Goal: Task Accomplishment & Management: Complete application form

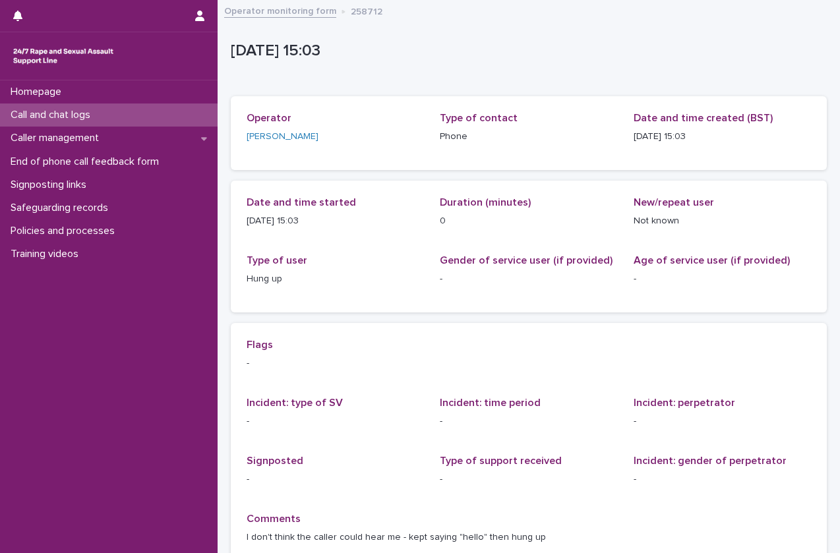
click at [87, 119] on p "Call and chat logs" at bounding box center [53, 115] width 96 height 13
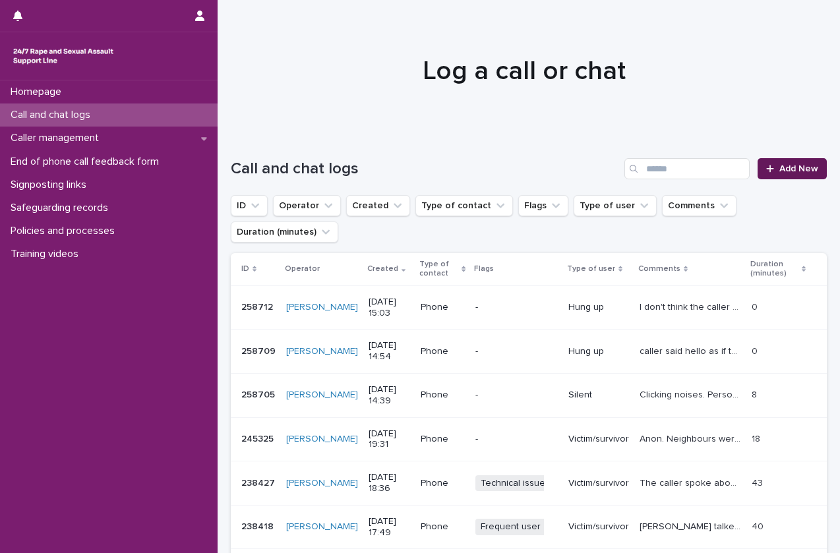
click at [779, 167] on span "Add New" at bounding box center [798, 168] width 39 height 9
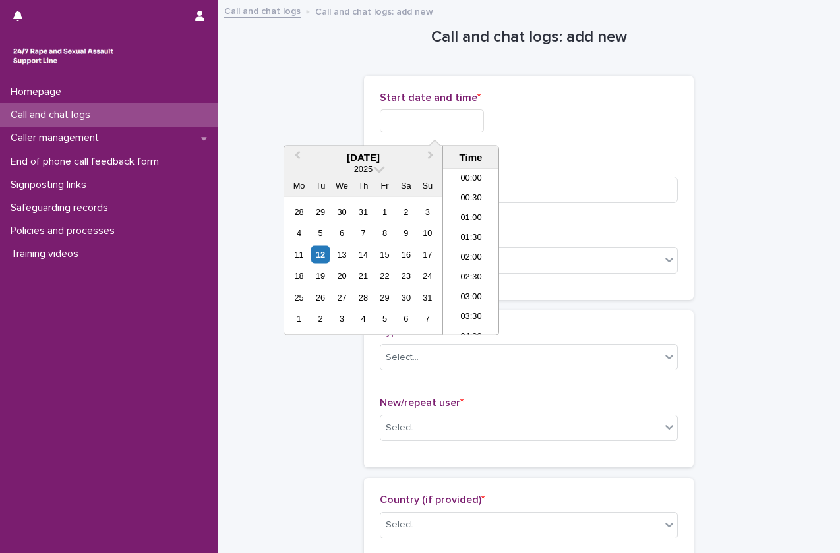
scroll to position [540, 0]
click at [431, 121] on input "text" at bounding box center [432, 120] width 104 height 23
click at [471, 251] on li "15:30" at bounding box center [471, 253] width 56 height 20
click at [448, 118] on input "**********" at bounding box center [432, 120] width 104 height 23
type input "**********"
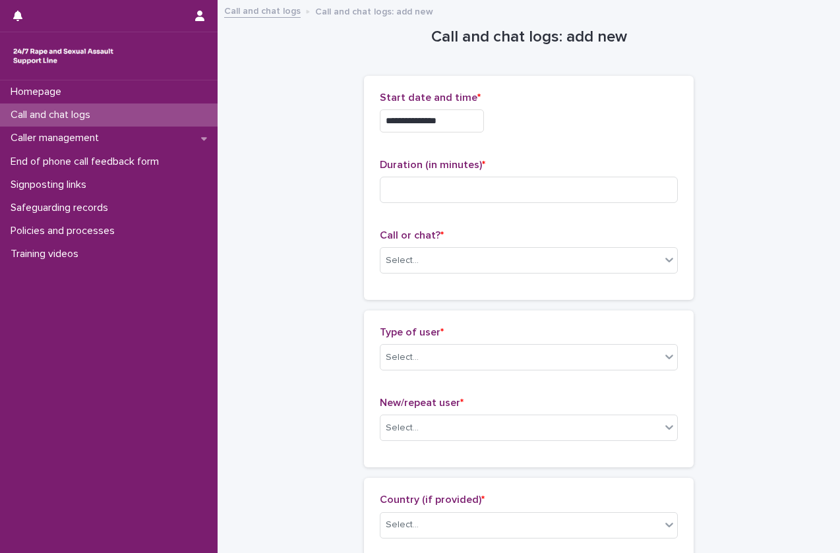
click at [585, 216] on div "**********" at bounding box center [529, 188] width 298 height 193
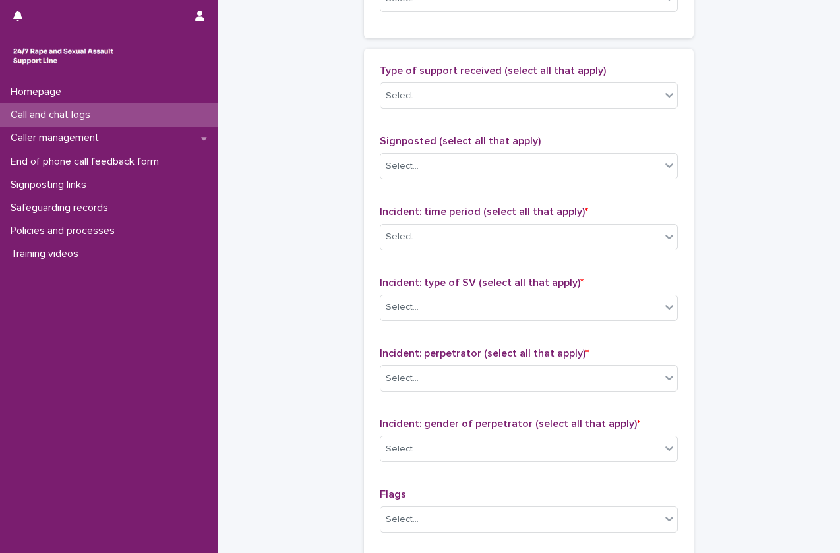
scroll to position [979, 0]
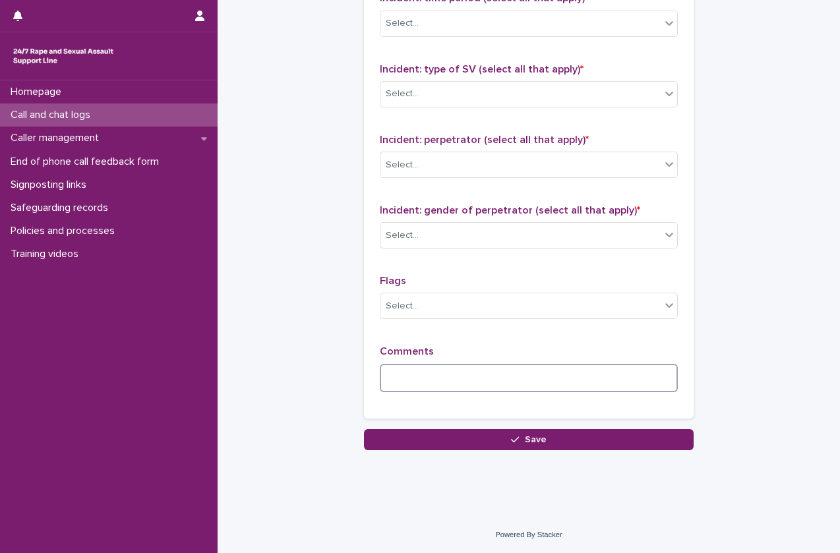
click at [484, 377] on textarea at bounding box center [529, 378] width 298 height 28
click at [384, 380] on textarea "**********" at bounding box center [529, 378] width 298 height 28
click at [428, 386] on textarea "**********" at bounding box center [529, 378] width 298 height 28
click at [460, 383] on textarea "**********" at bounding box center [529, 378] width 298 height 28
drag, startPoint x: 544, startPoint y: 377, endPoint x: 630, endPoint y: 382, distance: 86.6
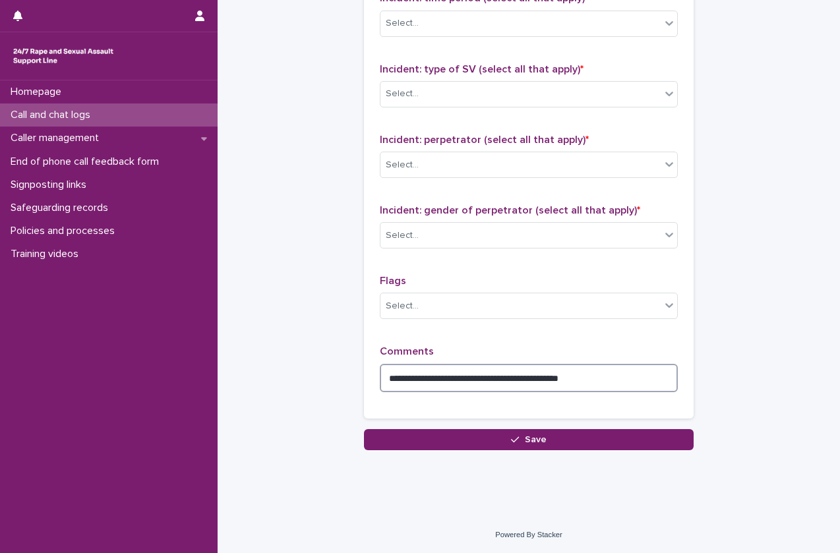
click at [630, 382] on textarea "**********" at bounding box center [529, 378] width 298 height 28
click at [504, 384] on textarea "**********" at bounding box center [529, 378] width 298 height 28
click at [638, 382] on textarea "**********" at bounding box center [529, 378] width 298 height 28
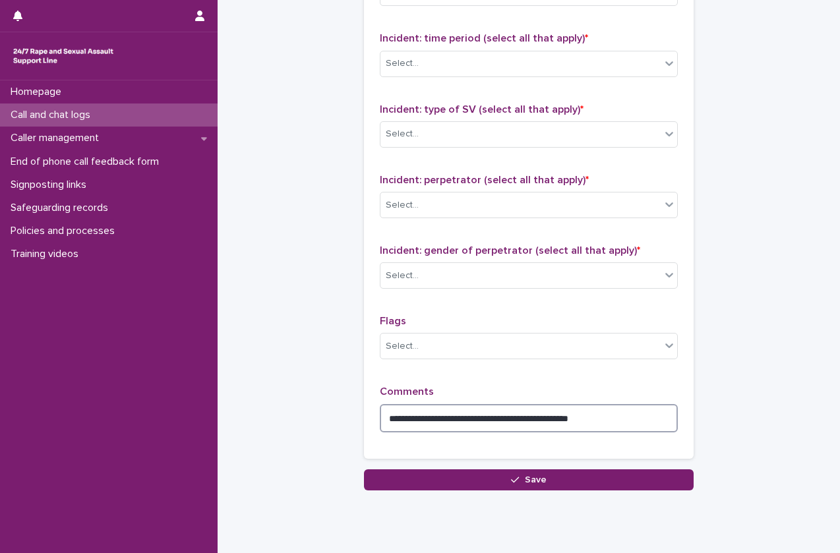
scroll to position [923, 0]
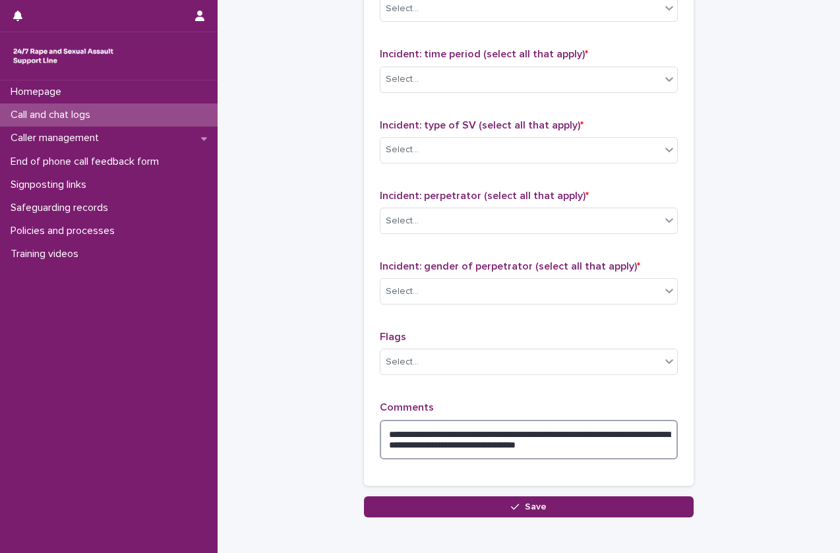
click at [632, 455] on textarea "**********" at bounding box center [529, 440] width 298 height 40
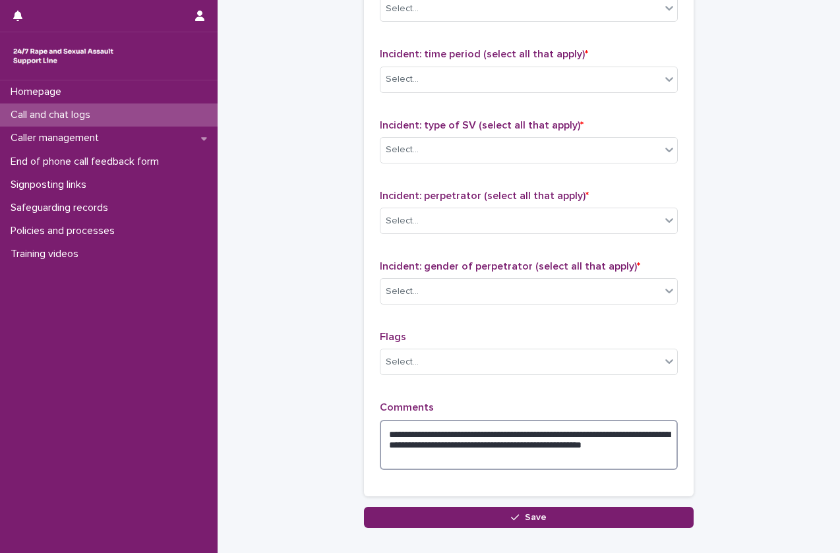
click at [444, 437] on textarea "**********" at bounding box center [529, 445] width 298 height 50
click at [386, 435] on textarea "**********" at bounding box center [529, 445] width 298 height 50
click at [560, 464] on textarea "**********" at bounding box center [529, 445] width 298 height 50
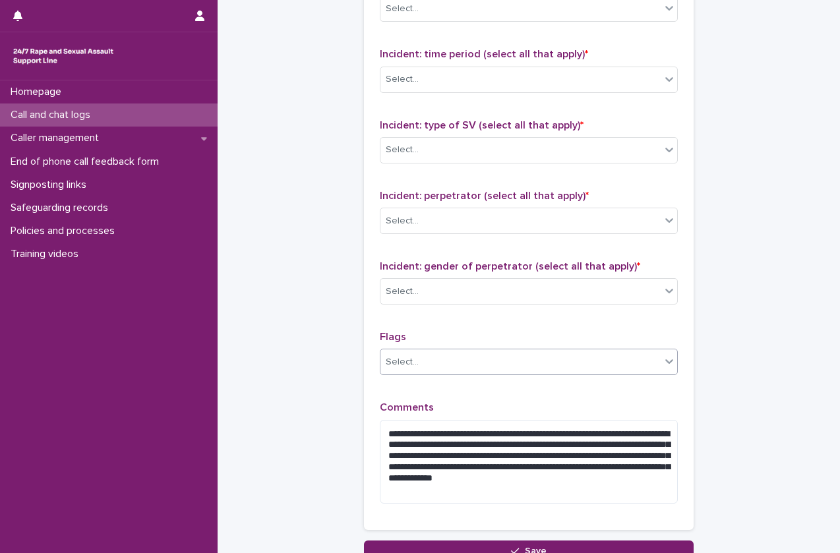
click at [544, 364] on div "Select..." at bounding box center [520, 362] width 280 height 22
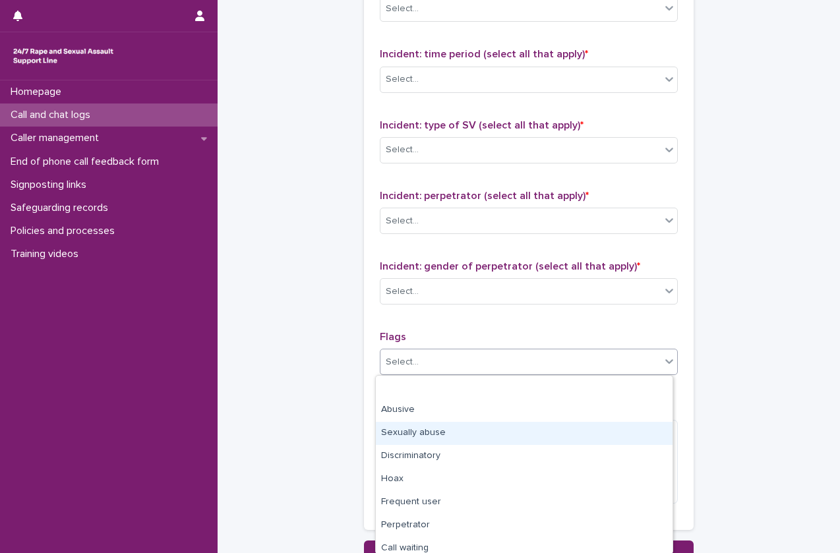
scroll to position [99, 0]
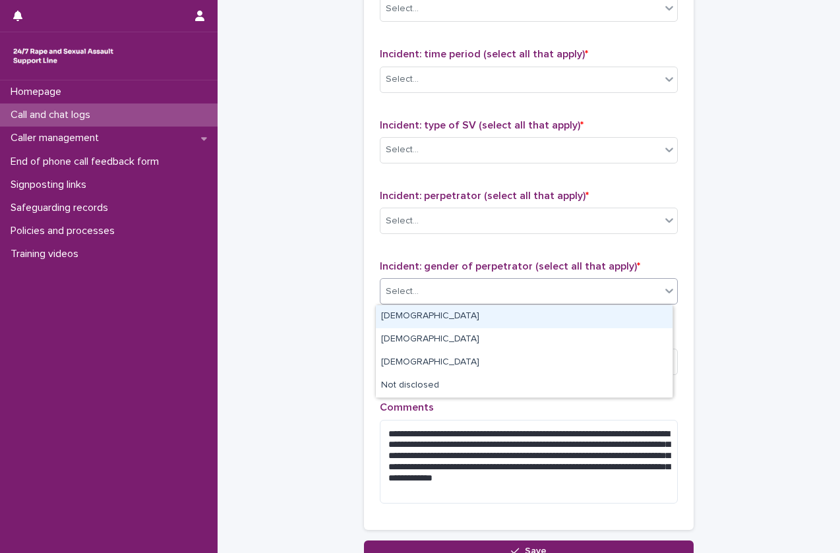
click at [453, 295] on div "Select..." at bounding box center [520, 292] width 280 height 22
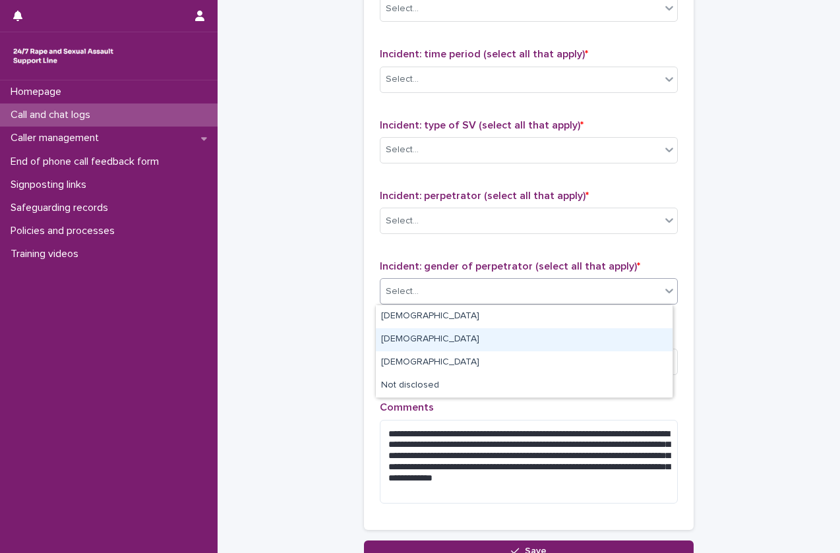
click at [445, 336] on div "Female" at bounding box center [524, 339] width 297 height 23
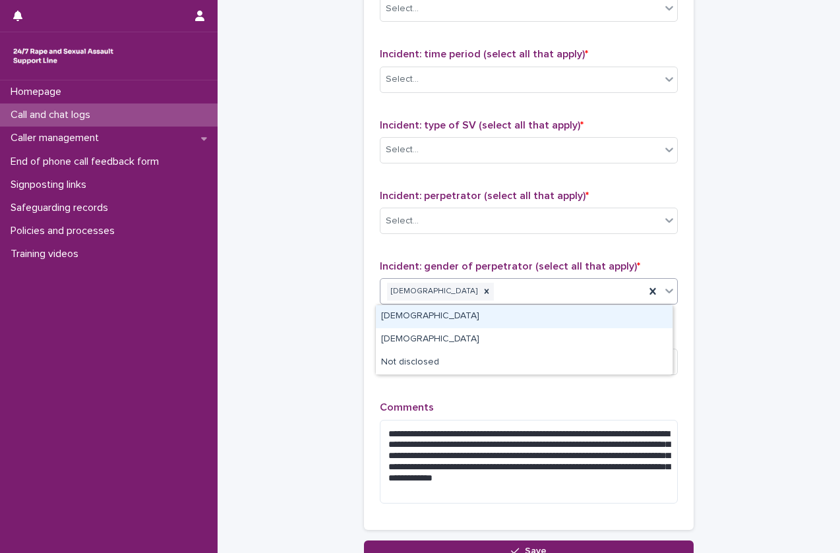
click at [481, 287] on div "Female" at bounding box center [512, 291] width 264 height 23
click at [458, 317] on div "Male" at bounding box center [524, 316] width 297 height 23
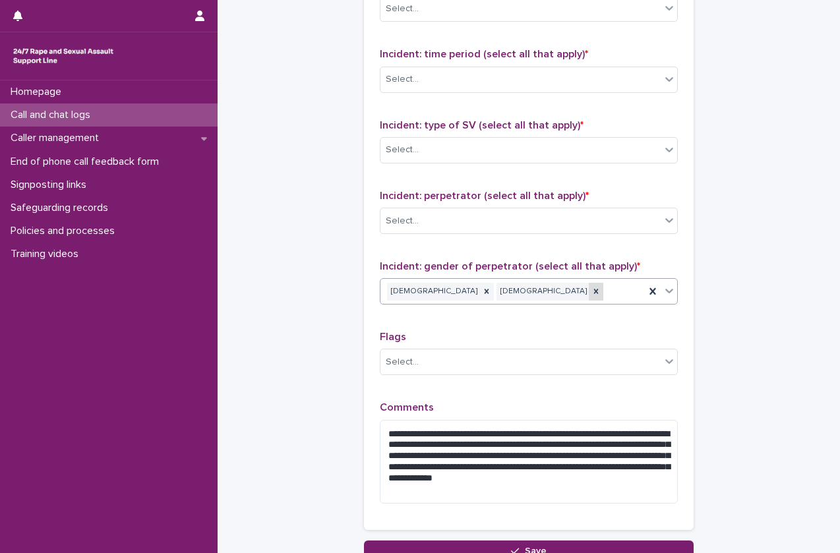
click at [591, 293] on icon at bounding box center [595, 291] width 9 height 9
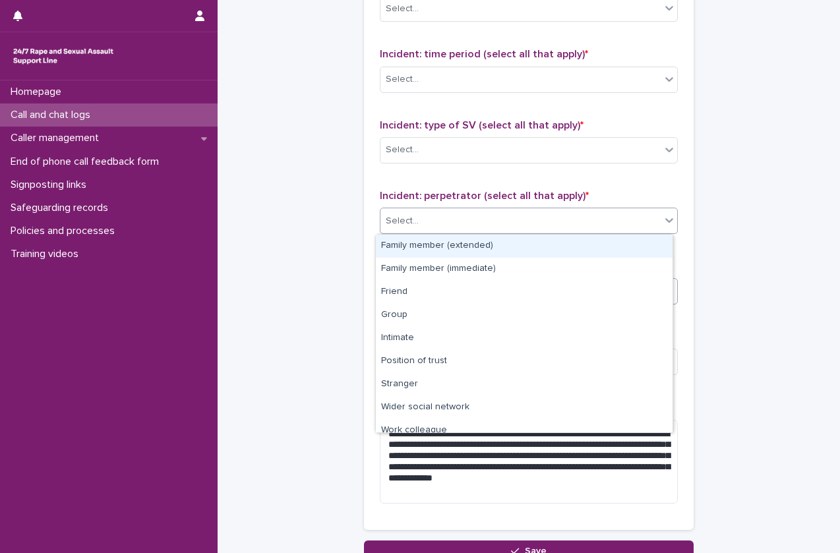
click at [468, 231] on div "Select..." at bounding box center [520, 221] width 280 height 22
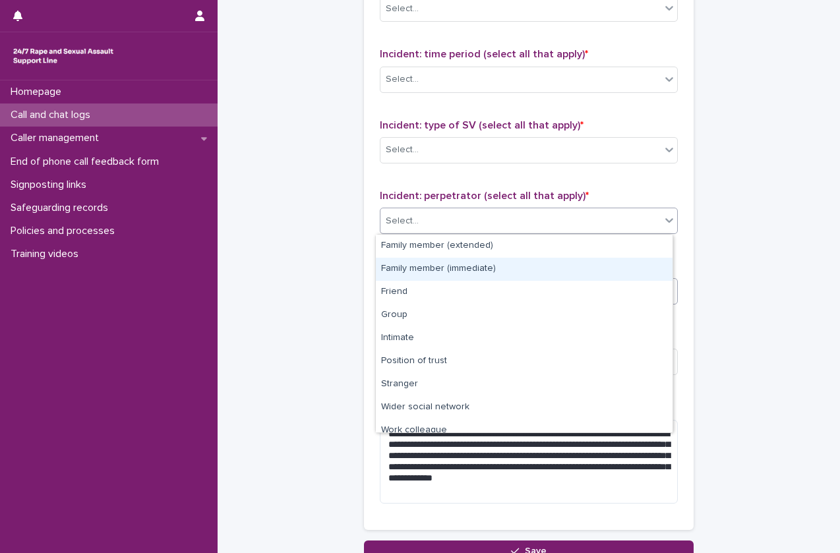
click at [466, 273] on div "Family member (immediate)" at bounding box center [524, 269] width 297 height 23
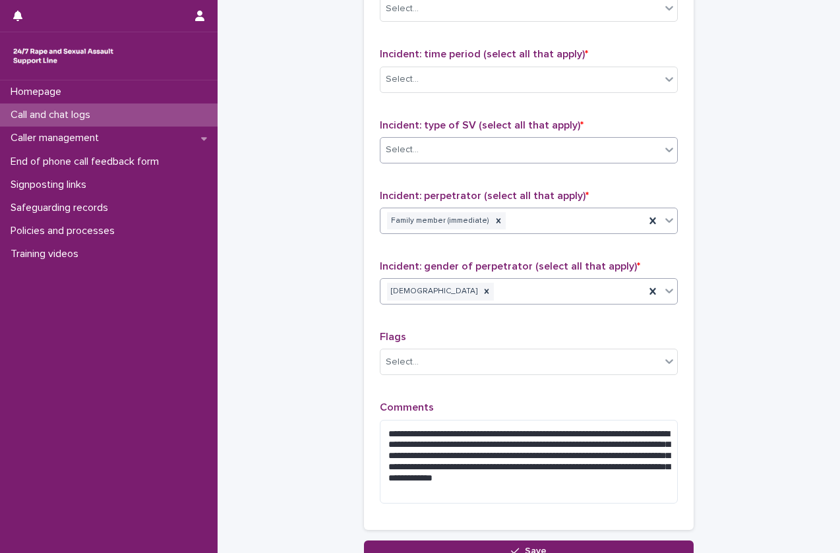
click at [479, 162] on div "Select..." at bounding box center [529, 150] width 298 height 26
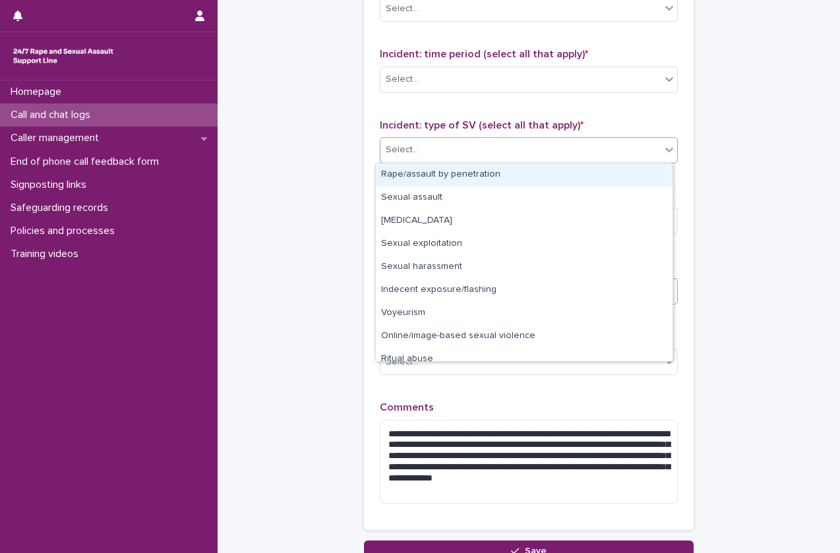
click at [475, 175] on div "Rape/assault by penetration" at bounding box center [524, 175] width 297 height 23
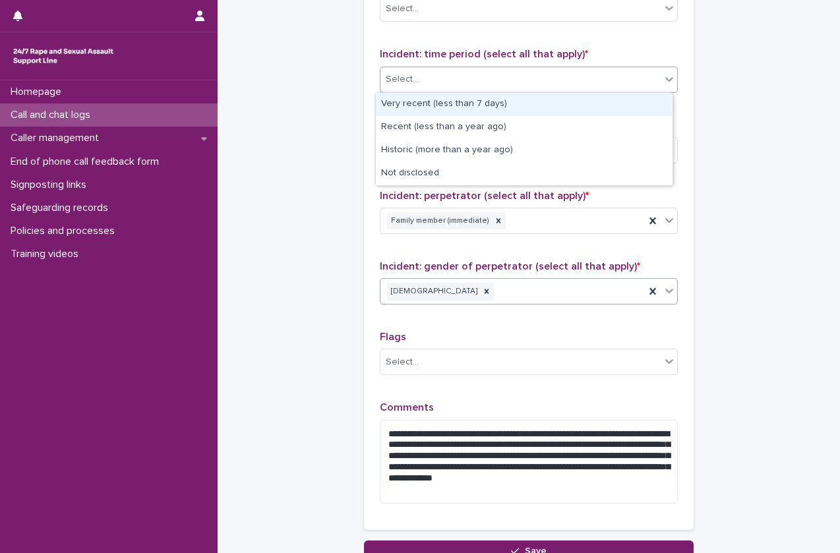
click at [525, 78] on div "Select..." at bounding box center [520, 80] width 280 height 22
click at [510, 107] on div "Very recent (less than 7 days)" at bounding box center [524, 104] width 297 height 23
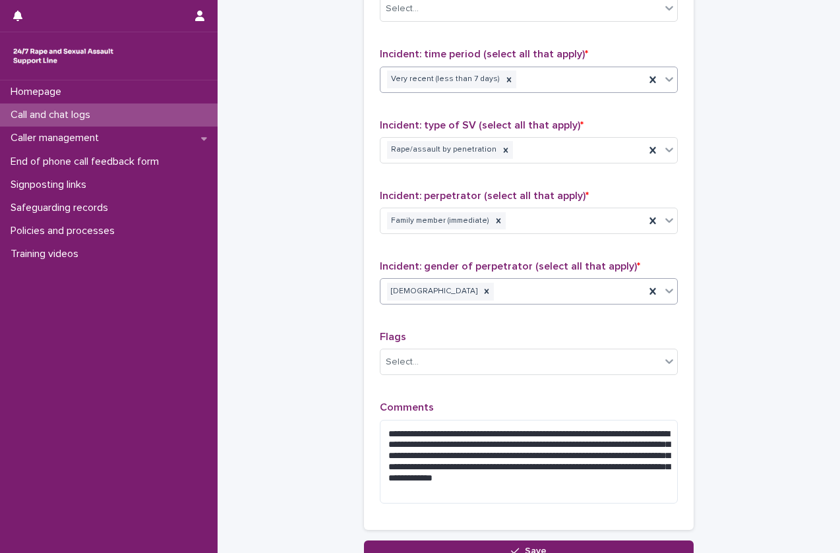
click at [551, 83] on div "Very recent (less than 7 days)" at bounding box center [512, 79] width 264 height 23
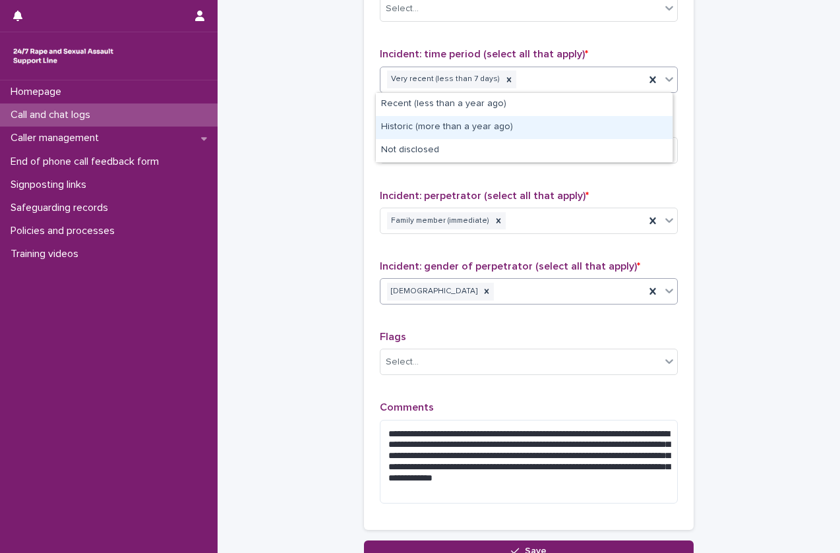
click at [519, 136] on div "Historic (more than a year ago)" at bounding box center [524, 127] width 297 height 23
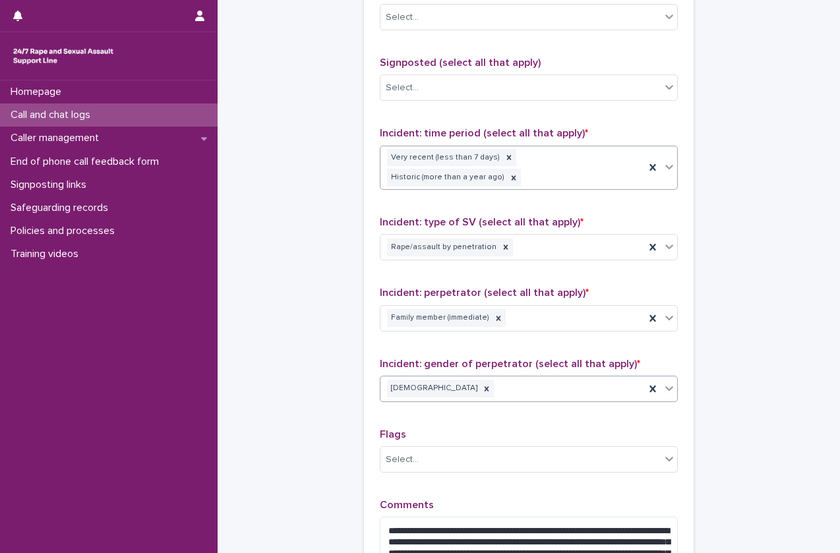
scroll to position [837, 0]
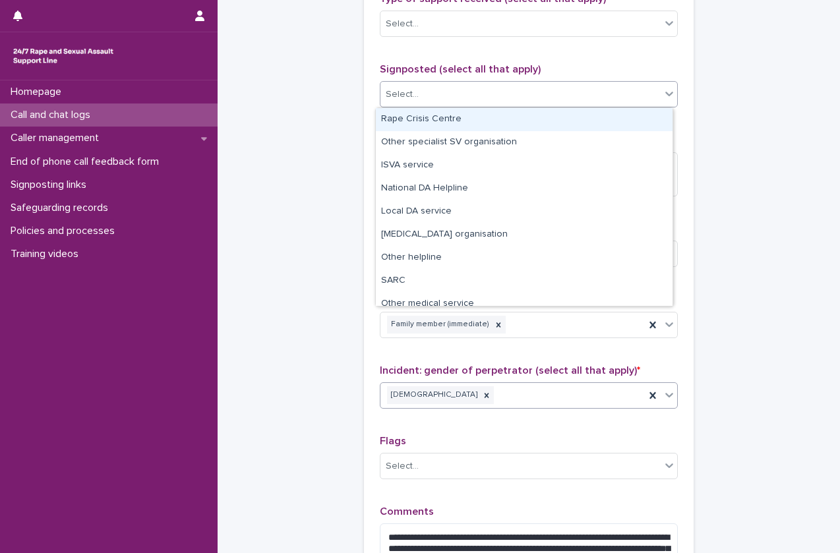
click at [535, 98] on div "Select..." at bounding box center [520, 95] width 280 height 22
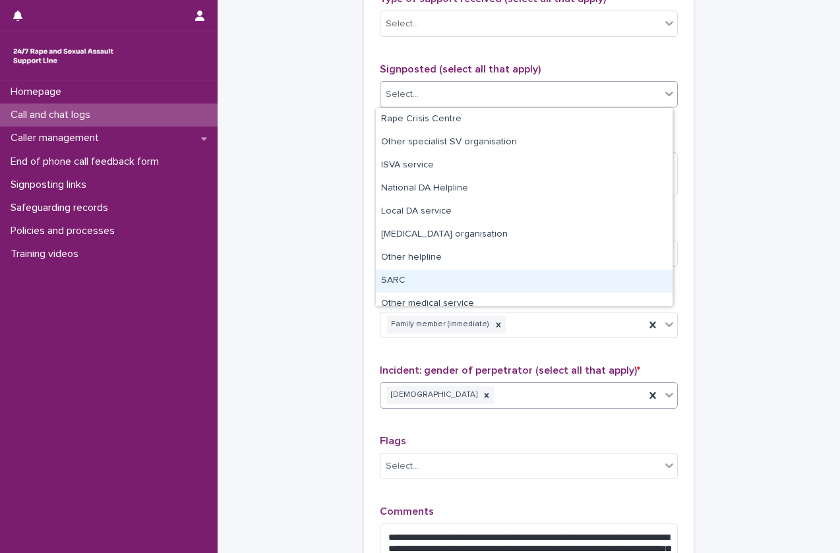
click at [450, 271] on div "SARC" at bounding box center [524, 281] width 297 height 23
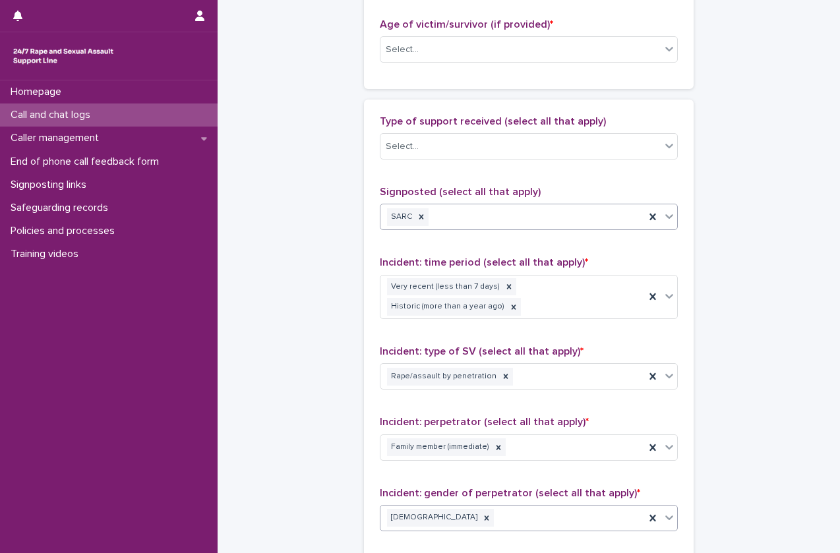
scroll to position [677, 0]
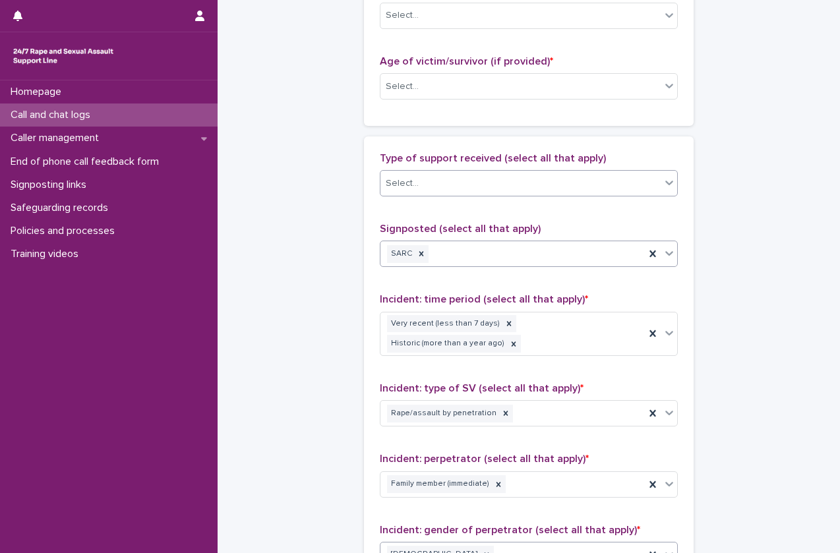
click at [424, 175] on div "Select..." at bounding box center [520, 184] width 280 height 22
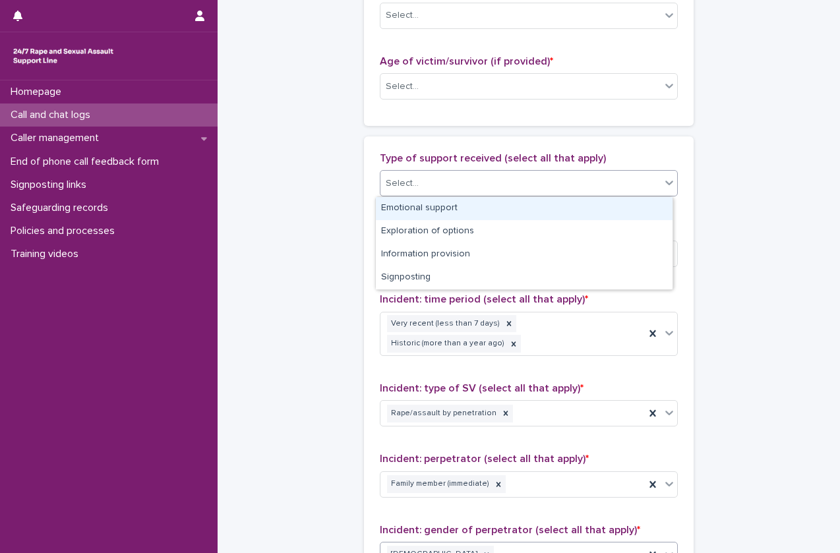
click at [423, 217] on div "Emotional support" at bounding box center [524, 208] width 297 height 23
click at [497, 176] on div "Emotional support" at bounding box center [512, 183] width 264 height 23
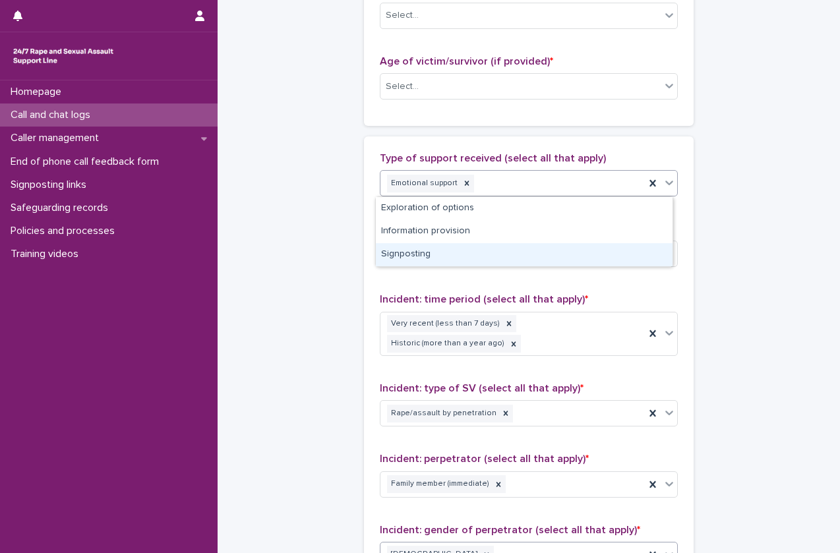
click at [466, 261] on div "Signposting" at bounding box center [524, 254] width 297 height 23
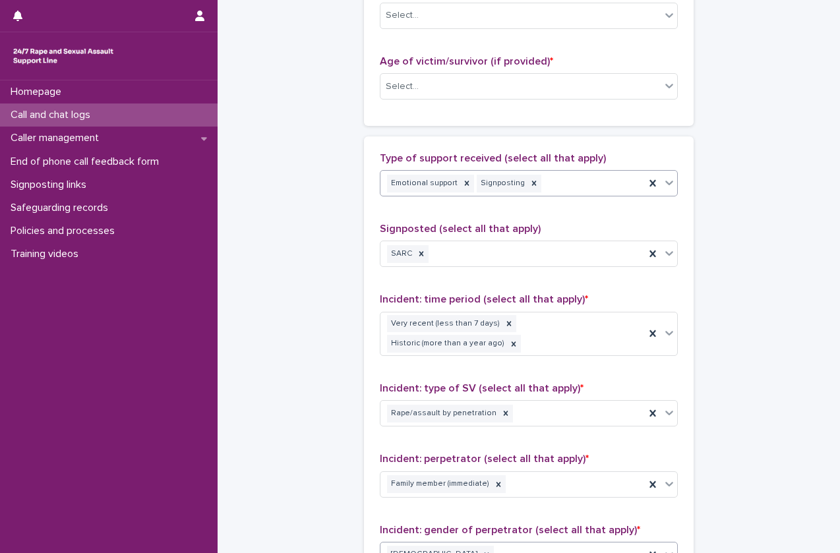
scroll to position [1051, 0]
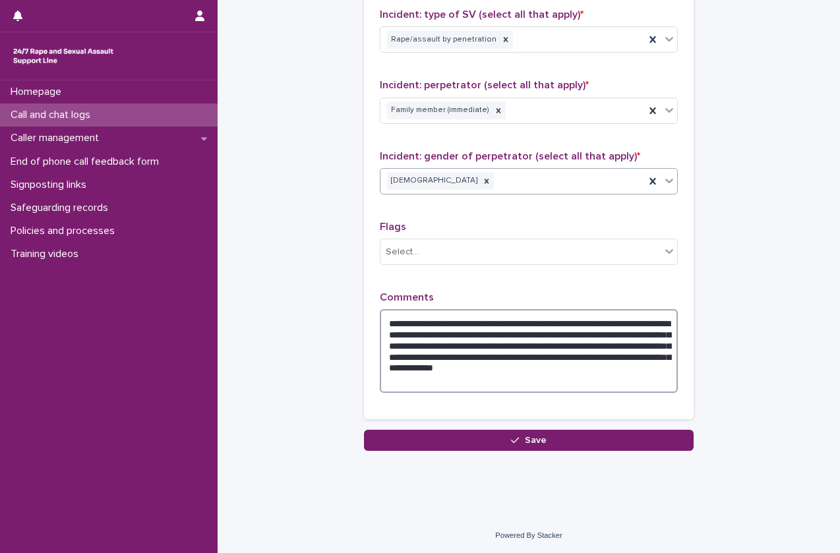
click at [522, 344] on textarea "**********" at bounding box center [529, 351] width 298 height 84
type textarea "**********"
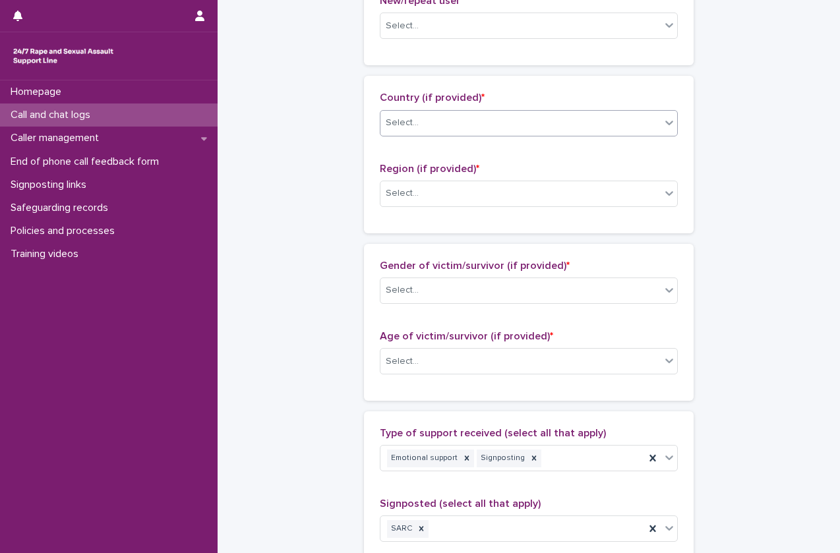
scroll to position [0, 0]
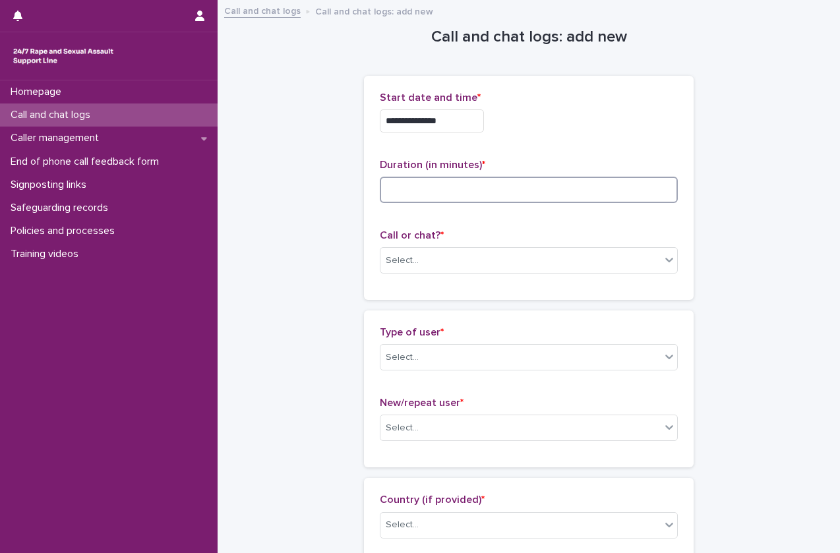
click at [439, 192] on input at bounding box center [529, 190] width 298 height 26
type input "**"
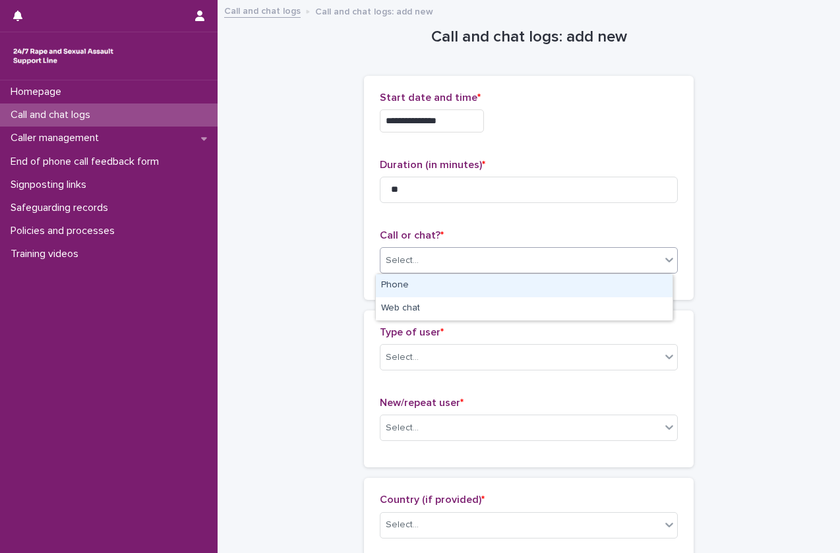
click at [449, 262] on div "Select..." at bounding box center [520, 261] width 280 height 22
click at [442, 289] on div "Phone" at bounding box center [524, 285] width 297 height 23
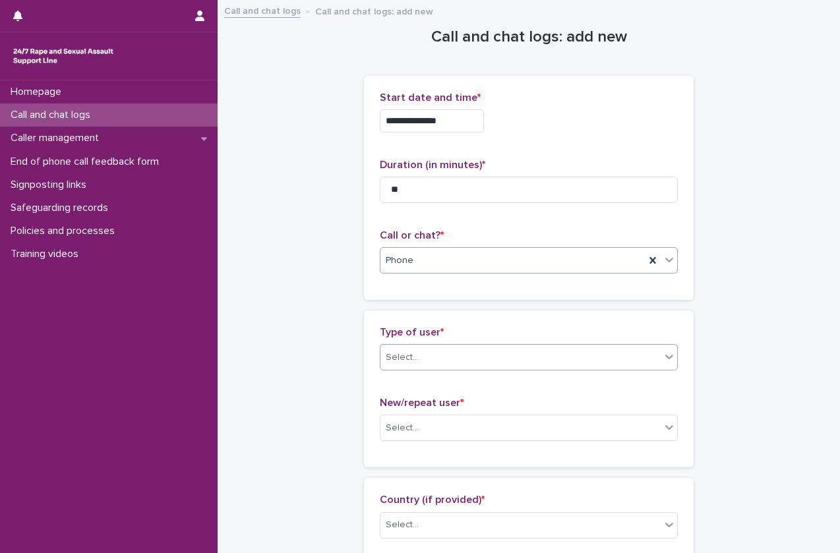
click at [429, 358] on div "Select..." at bounding box center [520, 358] width 280 height 22
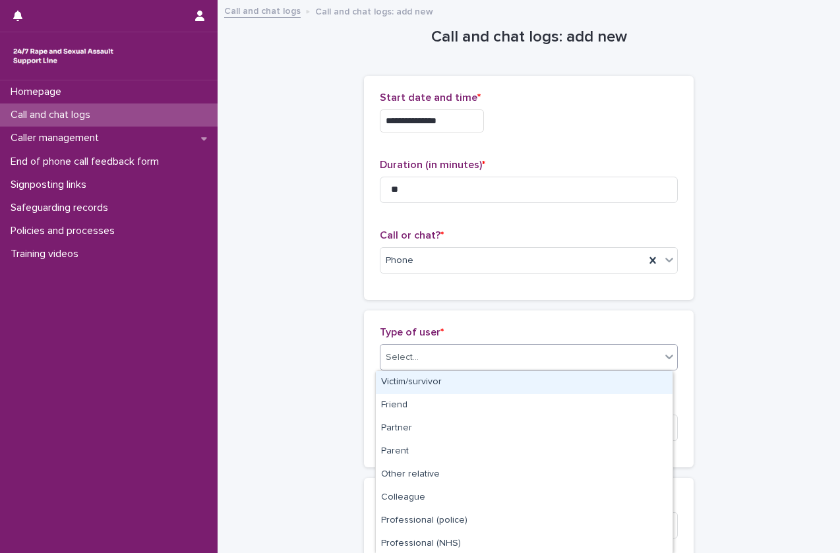
click at [427, 377] on div "Victim/survivor" at bounding box center [524, 382] width 297 height 23
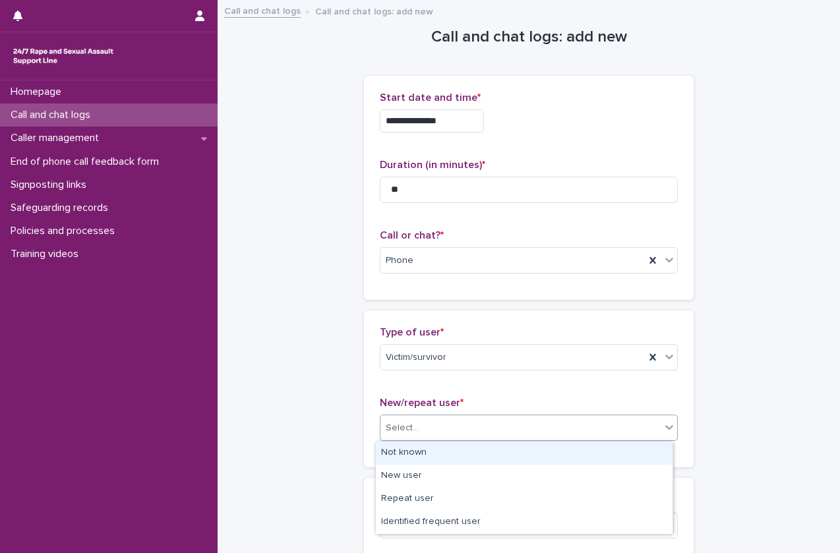
click at [408, 438] on div "Select..." at bounding box center [520, 428] width 280 height 22
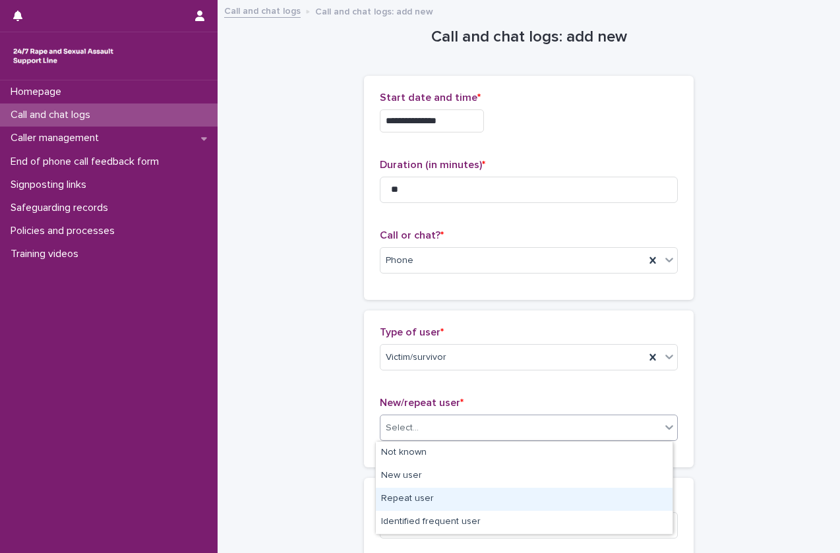
click at [416, 500] on div "Repeat user" at bounding box center [524, 499] width 297 height 23
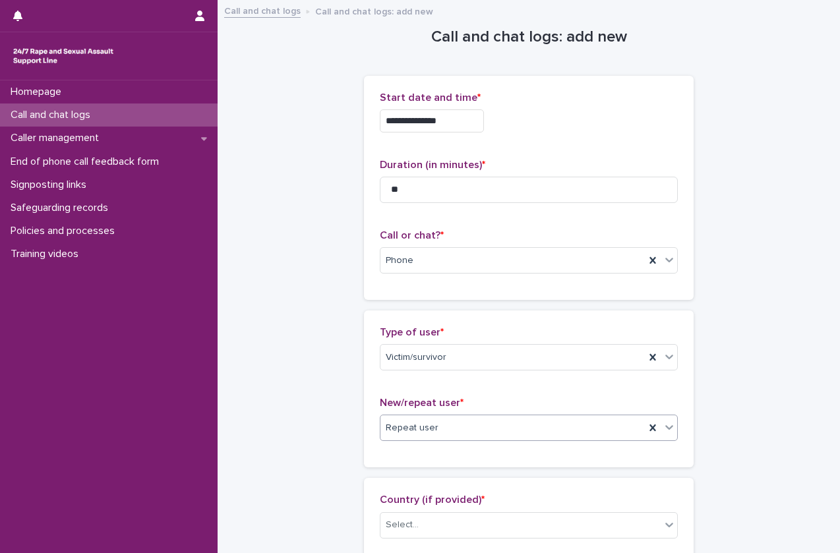
scroll to position [210, 0]
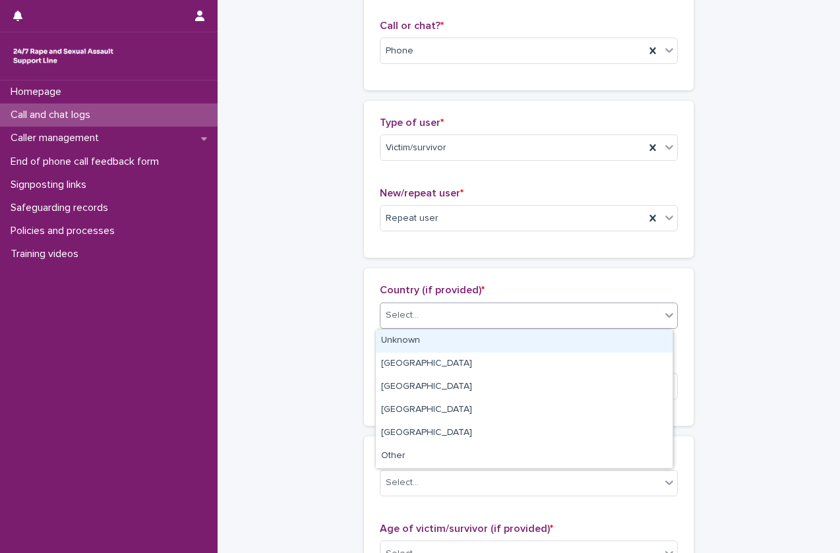
click at [522, 309] on div "Select..." at bounding box center [520, 316] width 280 height 22
click at [501, 342] on div "Unknown" at bounding box center [524, 341] width 297 height 23
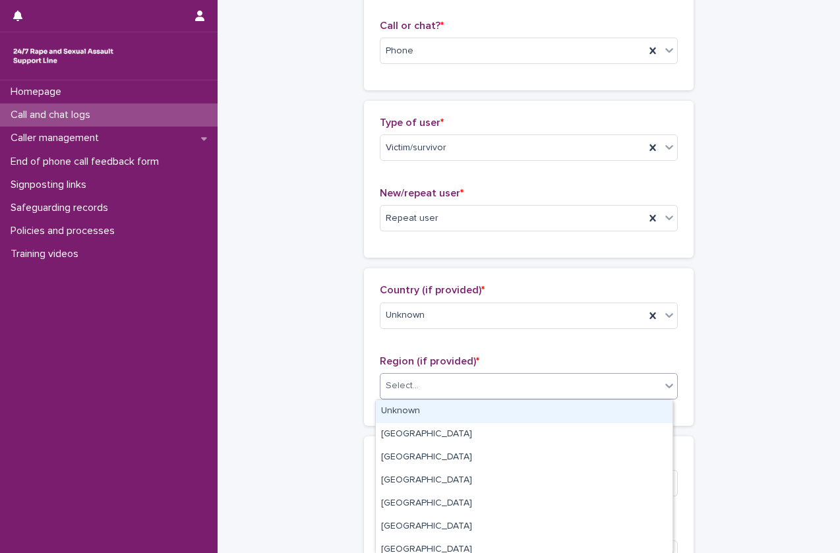
click at [473, 396] on div "Select..." at bounding box center [520, 386] width 280 height 22
click at [466, 411] on div "Unknown" at bounding box center [524, 411] width 297 height 23
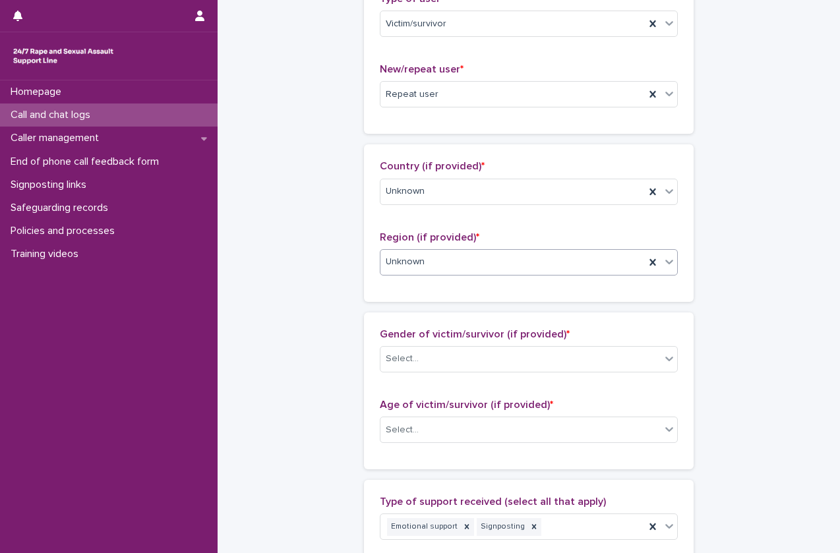
scroll to position [334, 0]
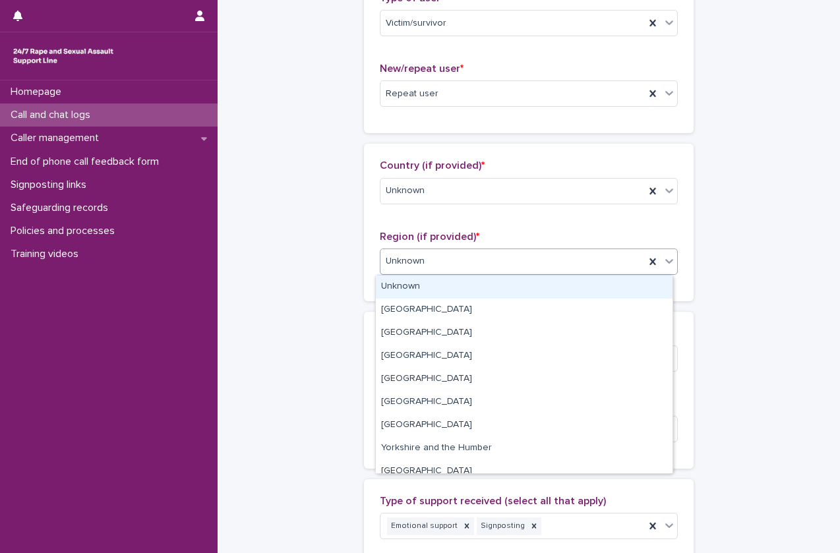
click at [515, 270] on div "Unknown" at bounding box center [512, 262] width 264 height 22
click at [506, 295] on div "Unknown" at bounding box center [524, 287] width 297 height 23
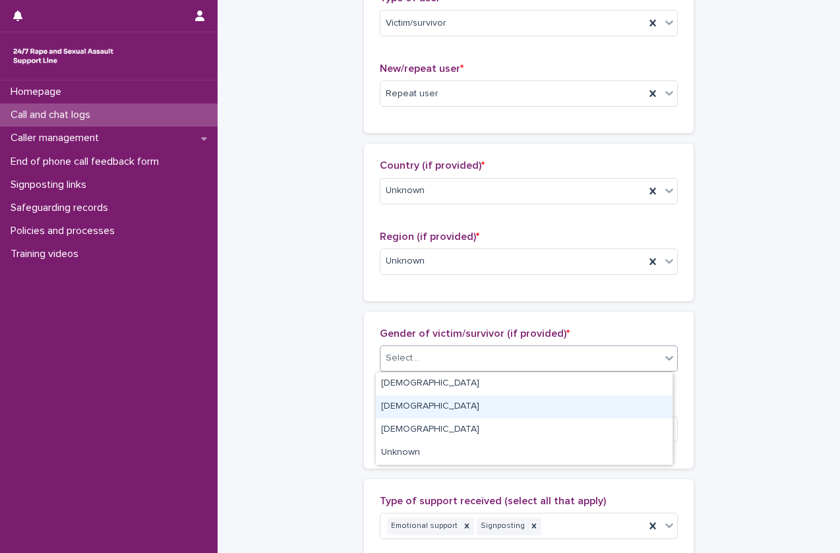
click at [454, 460] on body "**********" at bounding box center [420, 276] width 840 height 553
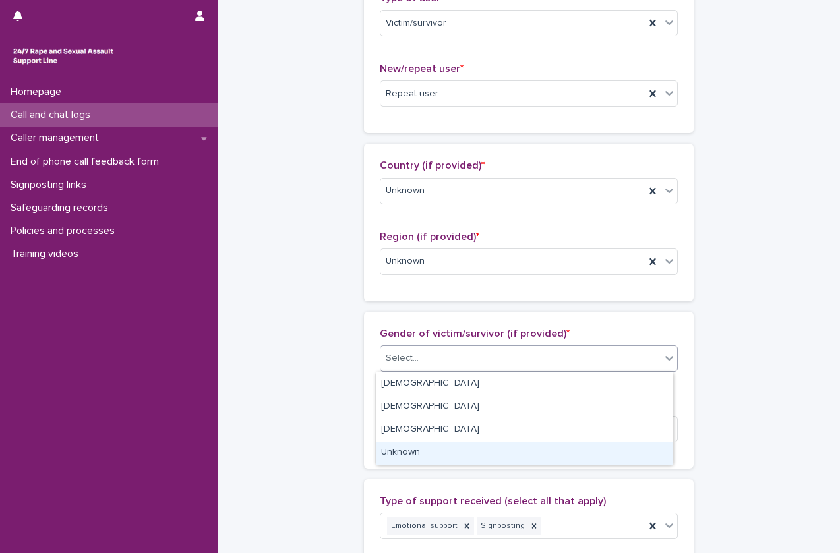
click at [454, 460] on div "Unknown" at bounding box center [524, 453] width 297 height 23
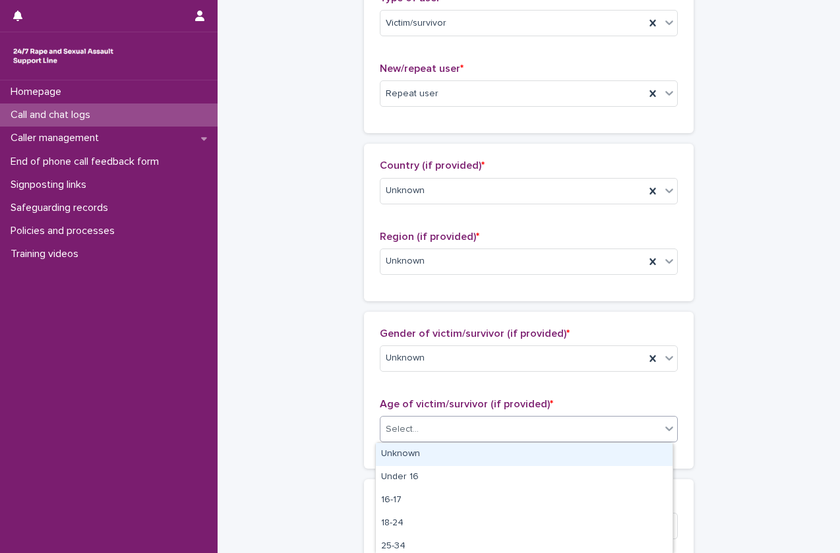
click at [480, 422] on div "Select..." at bounding box center [520, 430] width 280 height 22
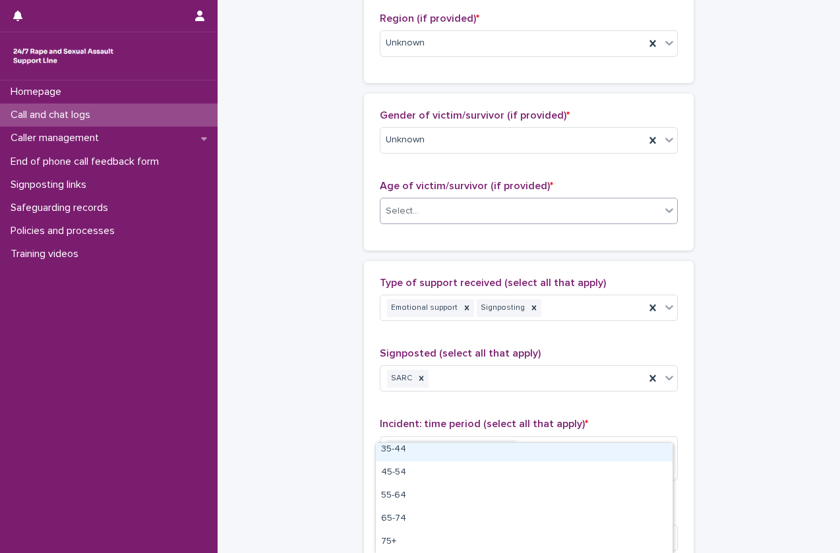
scroll to position [565, 0]
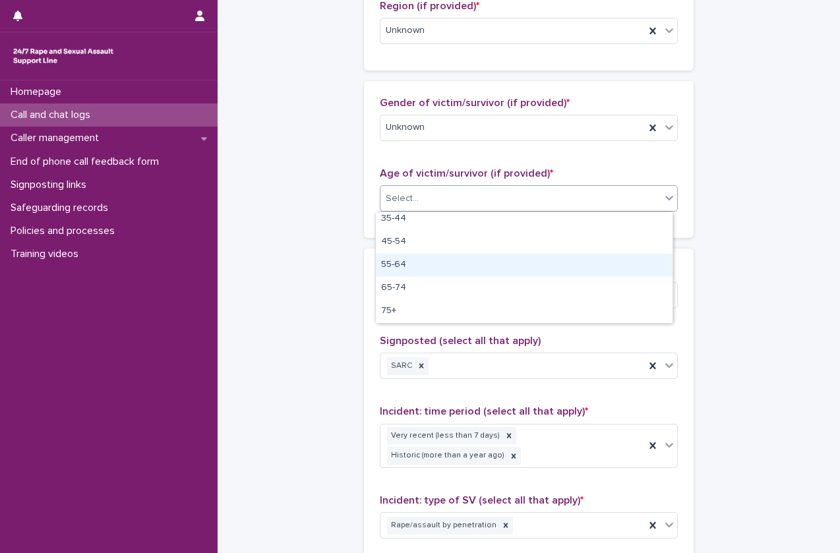
click at [495, 270] on div "55-64" at bounding box center [524, 265] width 297 height 23
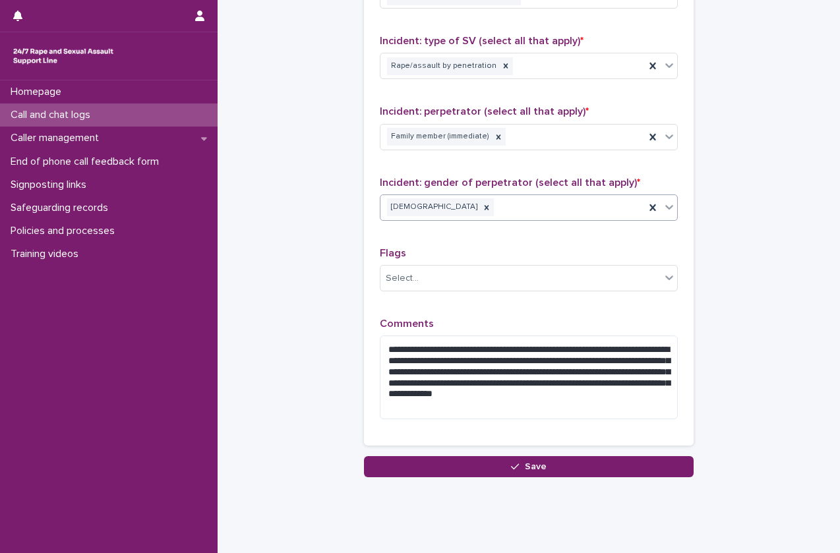
scroll to position [1026, 0]
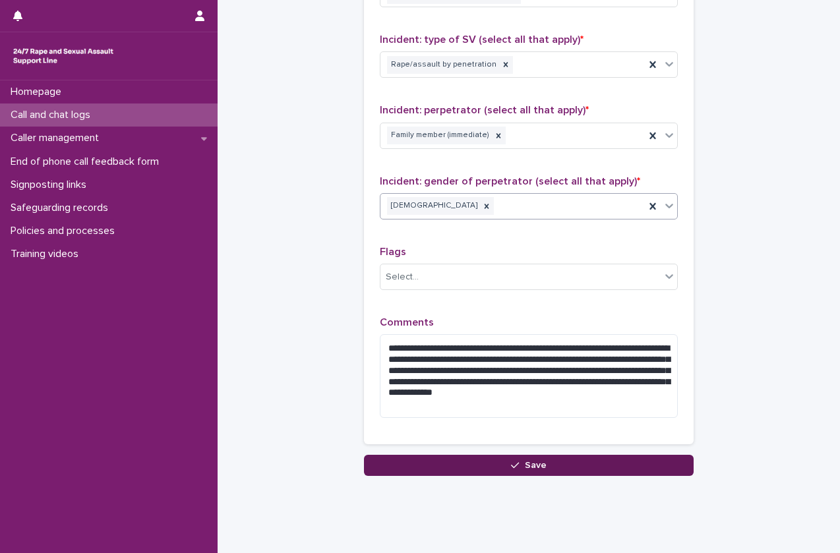
click at [448, 460] on button "Save" at bounding box center [529, 465] width 330 height 21
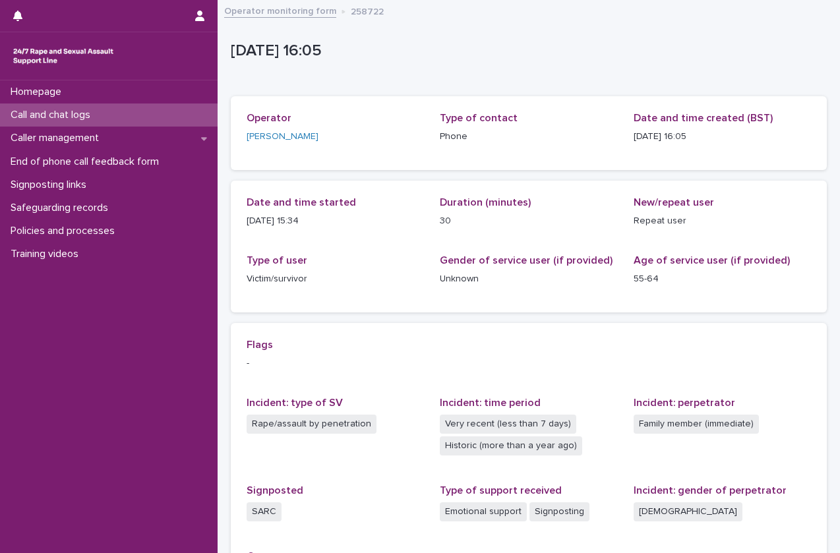
click at [85, 111] on p "Call and chat logs" at bounding box center [53, 115] width 96 height 13
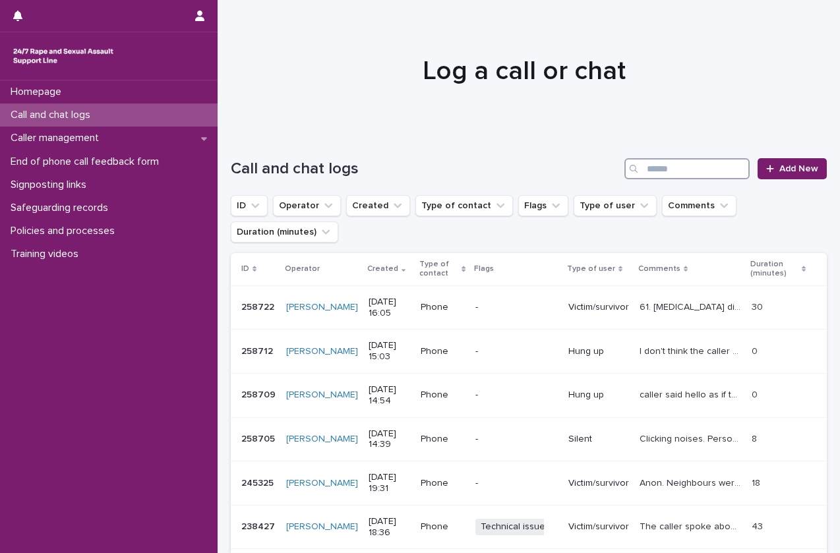
click at [692, 170] on input "Search" at bounding box center [686, 168] width 125 height 21
click at [785, 170] on span "Add New" at bounding box center [798, 168] width 39 height 9
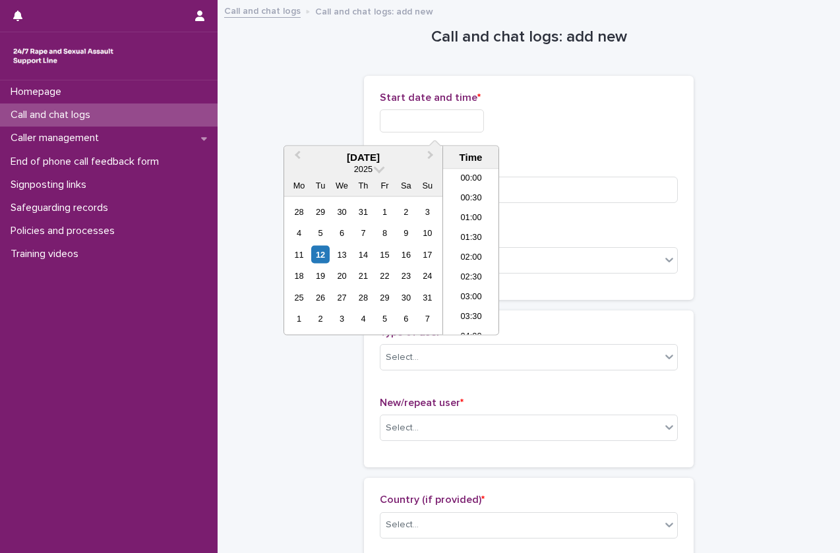
scroll to position [560, 0]
click at [451, 113] on input "text" at bounding box center [432, 120] width 104 height 23
click at [480, 257] on li "16:00" at bounding box center [471, 253] width 56 height 20
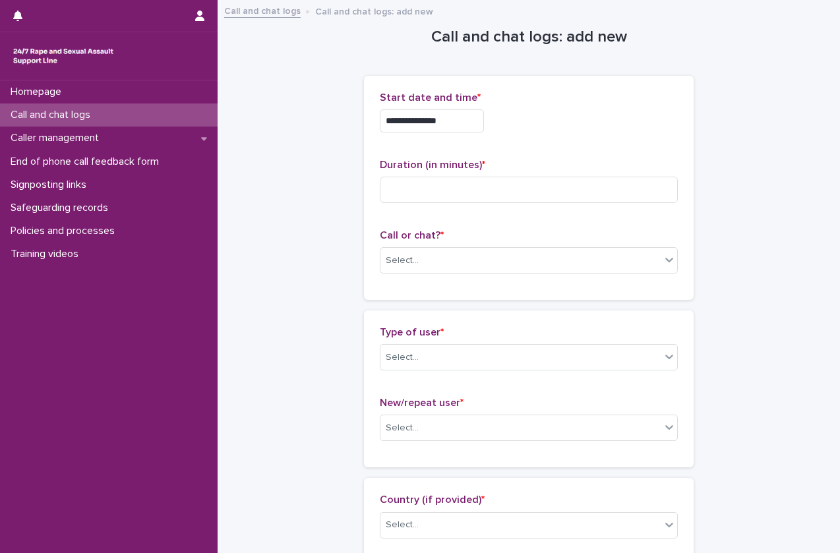
click at [452, 119] on input "**********" at bounding box center [432, 120] width 104 height 23
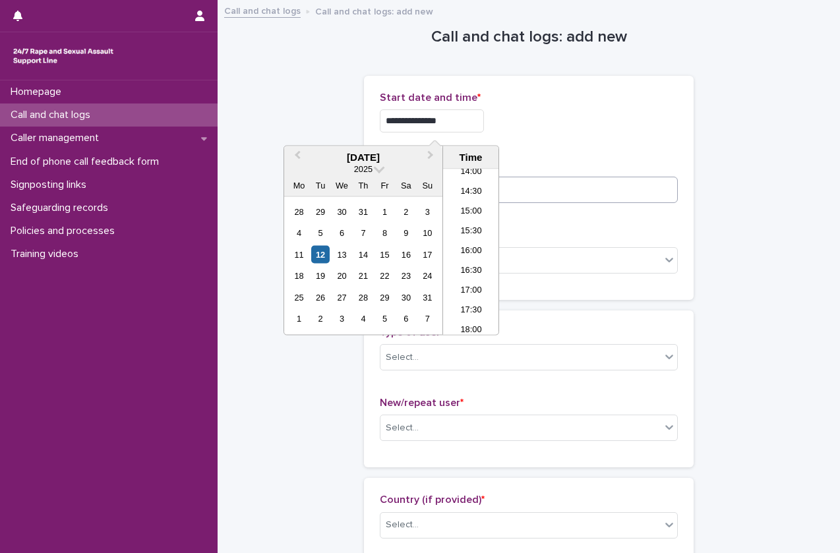
type input "**********"
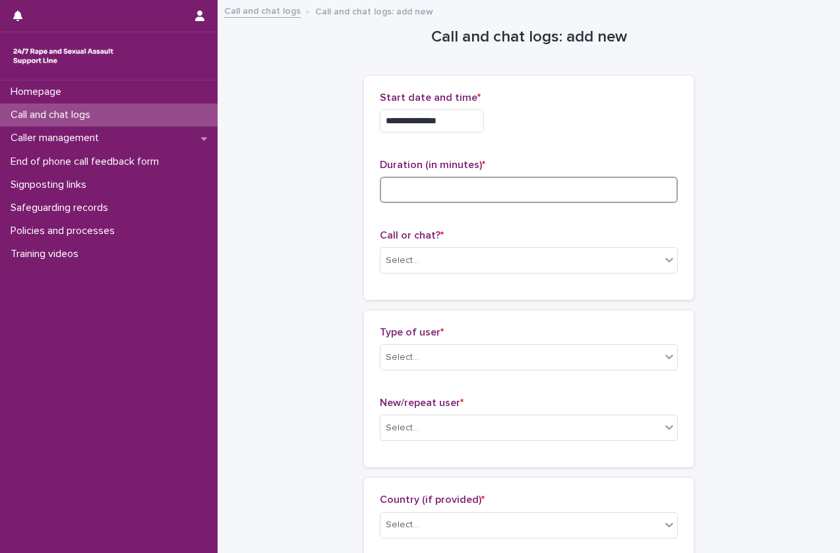
click at [530, 181] on input at bounding box center [529, 190] width 298 height 26
type input "*"
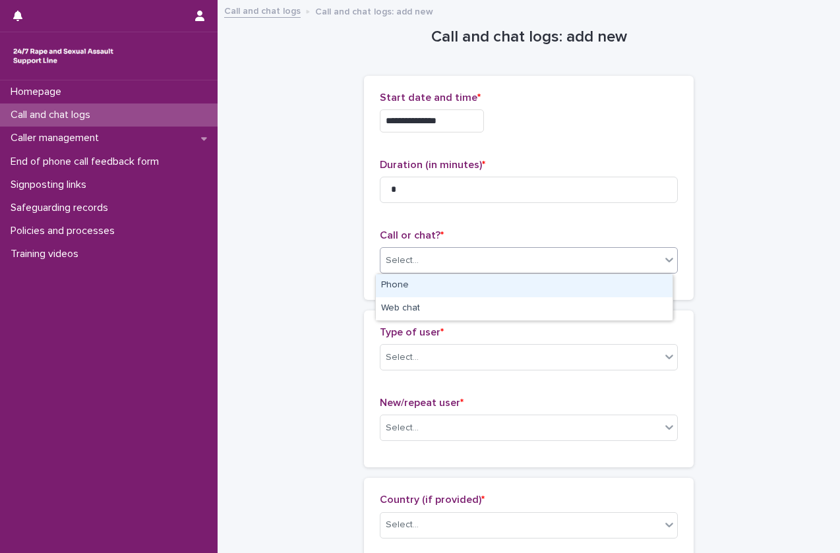
click at [503, 258] on div "Select..." at bounding box center [520, 261] width 280 height 22
click at [495, 280] on div "Phone" at bounding box center [524, 285] width 297 height 23
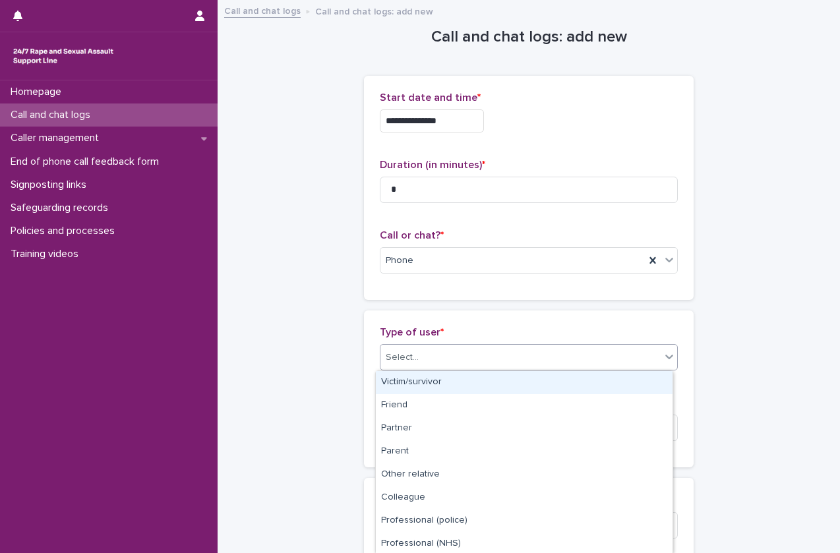
click at [468, 361] on div "Select..." at bounding box center [520, 358] width 280 height 22
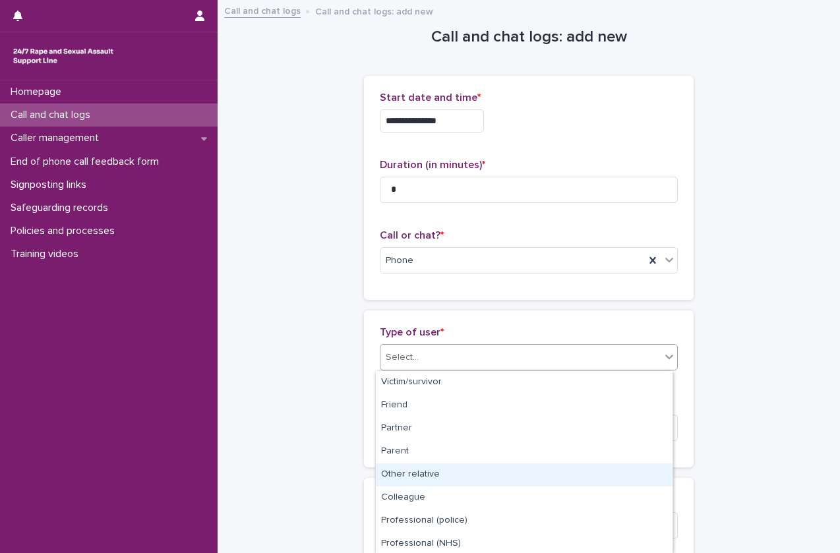
scroll to position [164, 0]
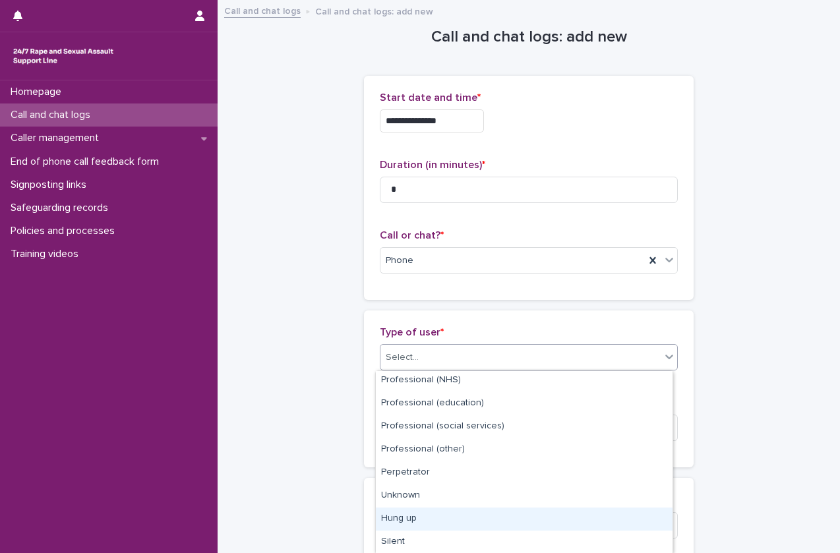
click at [431, 516] on div "Hung up" at bounding box center [524, 519] width 297 height 23
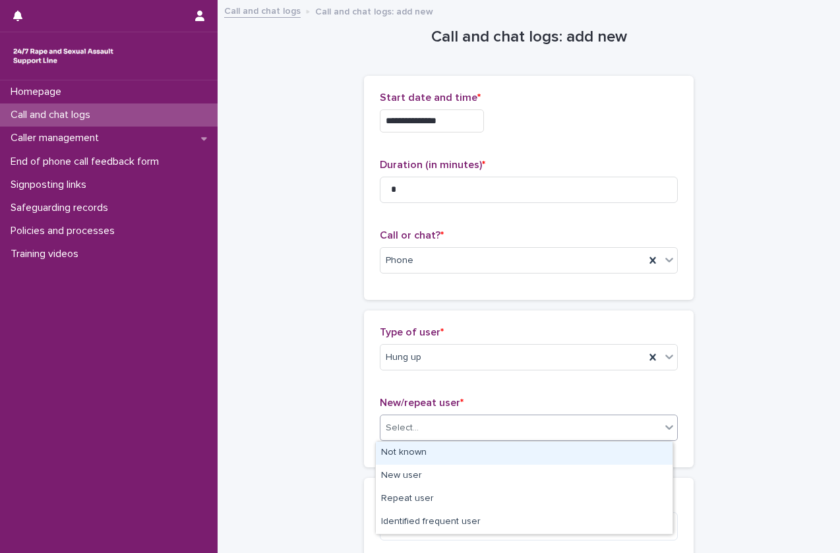
drag, startPoint x: 477, startPoint y: 427, endPoint x: 469, endPoint y: 457, distance: 30.5
click at [469, 457] on body "**********" at bounding box center [420, 276] width 840 height 553
click at [469, 457] on div "Not known" at bounding box center [524, 453] width 297 height 23
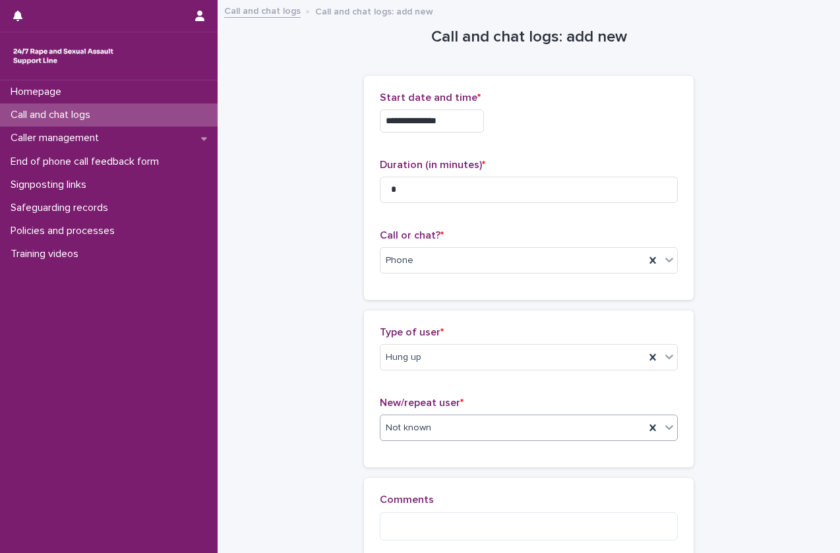
scroll to position [148, 0]
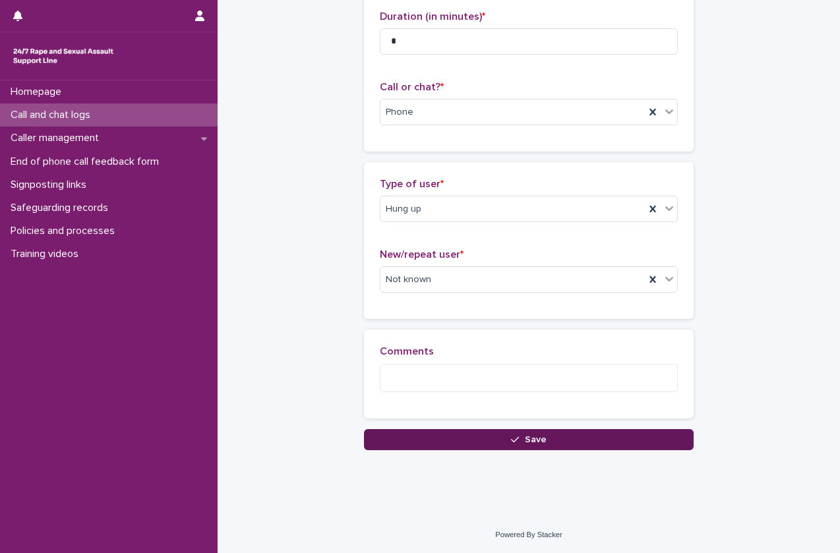
click at [485, 439] on button "Save" at bounding box center [529, 439] width 330 height 21
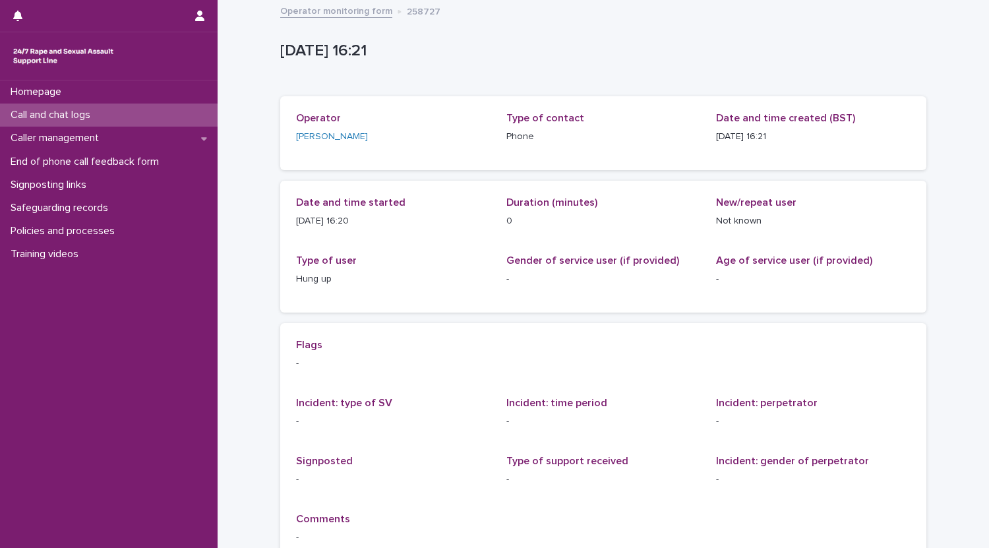
scroll to position [136, 0]
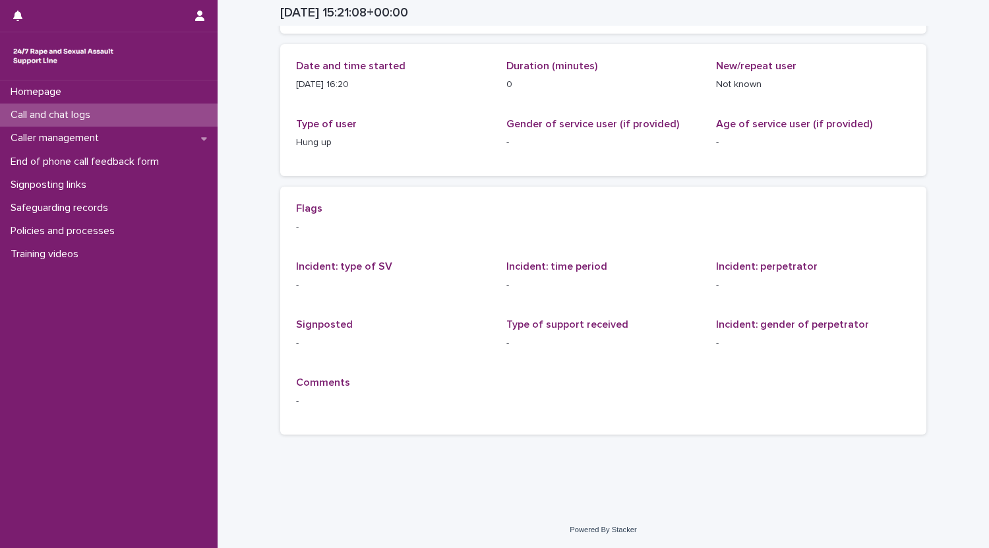
click at [135, 107] on div "Call and chat logs" at bounding box center [109, 115] width 218 height 23
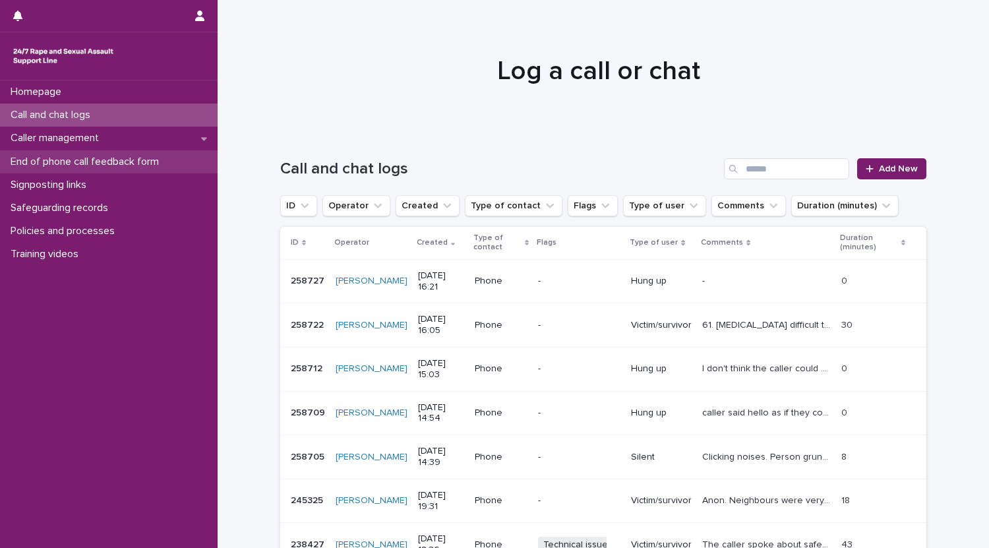
click at [105, 152] on div "End of phone call feedback form" at bounding box center [109, 161] width 218 height 23
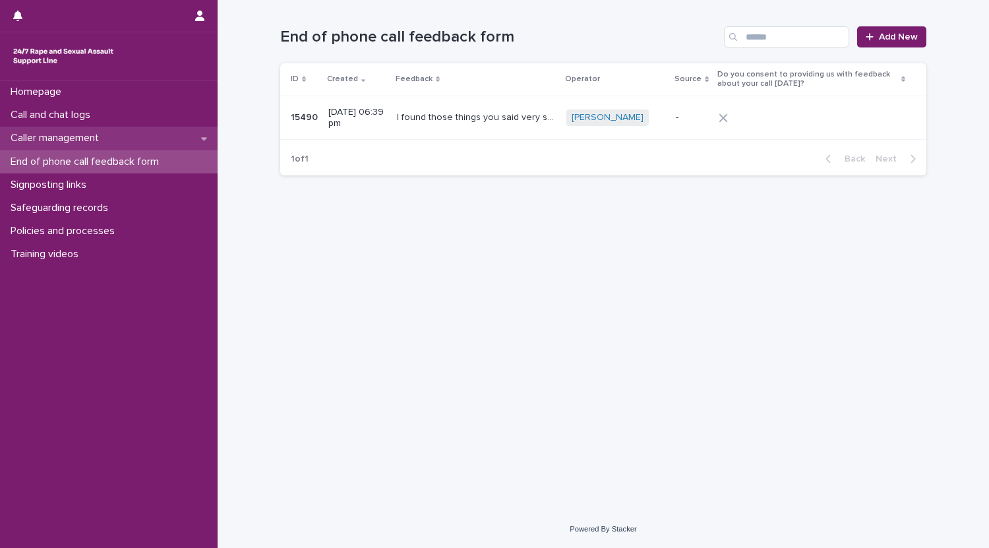
click at [91, 138] on p "Caller management" at bounding box center [57, 138] width 104 height 13
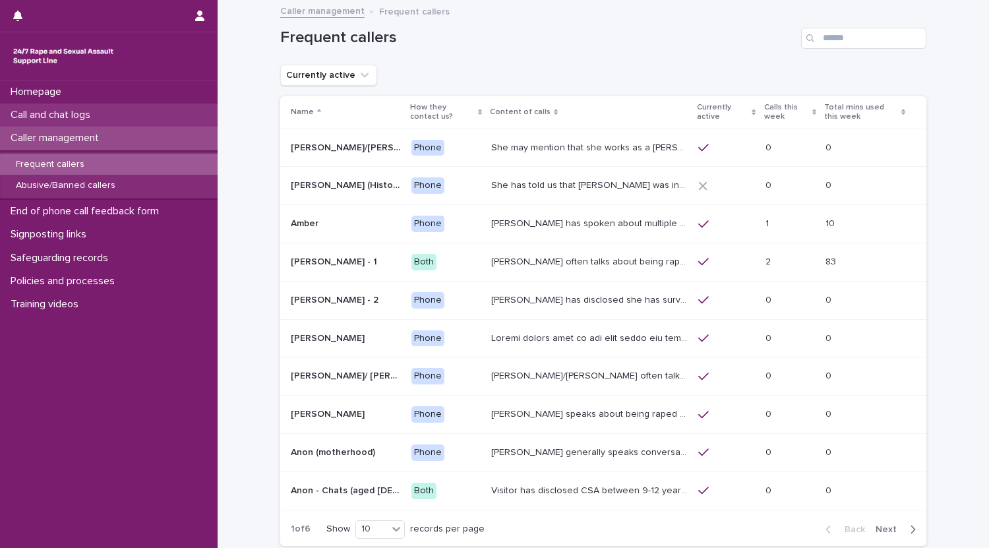
click at [90, 114] on p "Call and chat logs" at bounding box center [53, 115] width 96 height 13
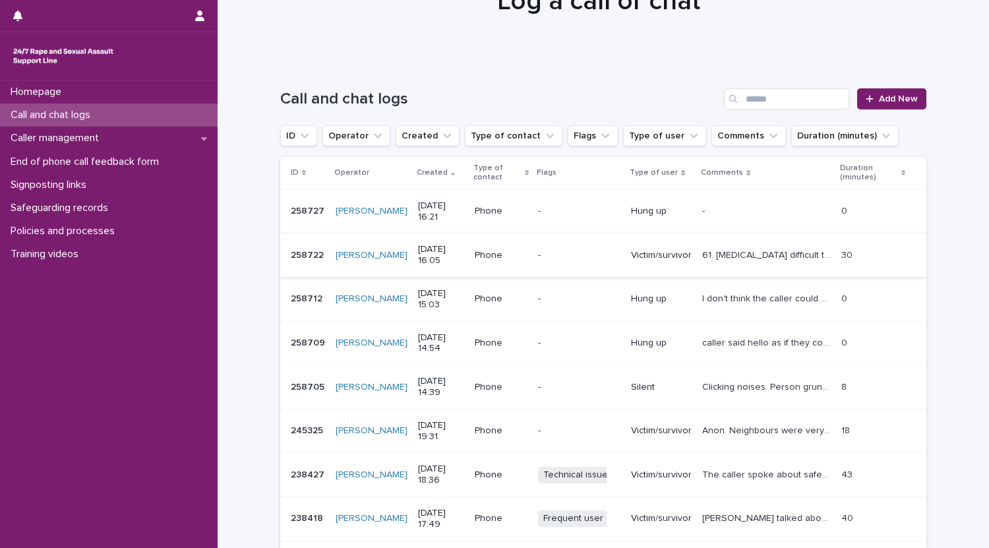
scroll to position [73, 0]
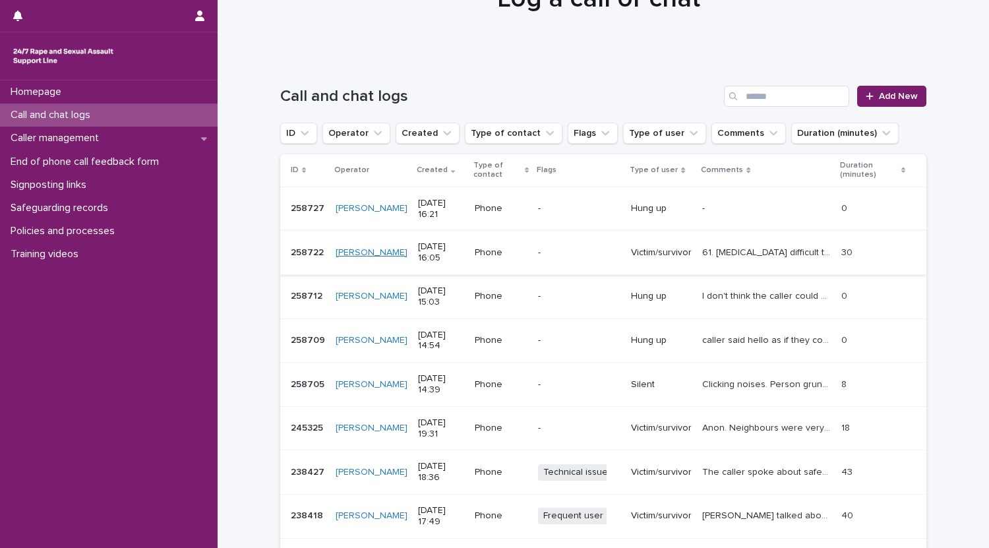
click at [336, 249] on link "Naqiya Hassanali" at bounding box center [372, 252] width 72 height 11
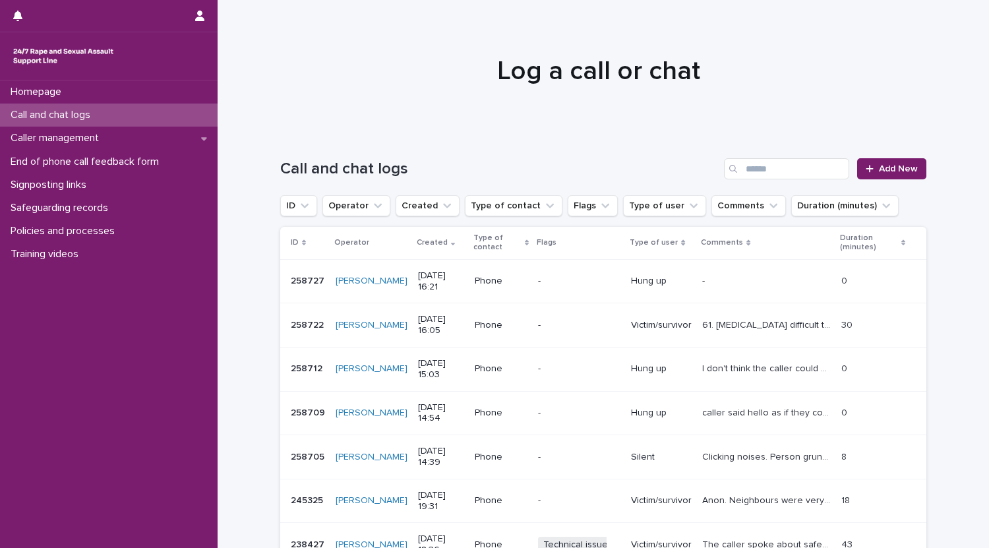
click at [448, 334] on p "12/8/2025 16:05" at bounding box center [441, 325] width 46 height 22
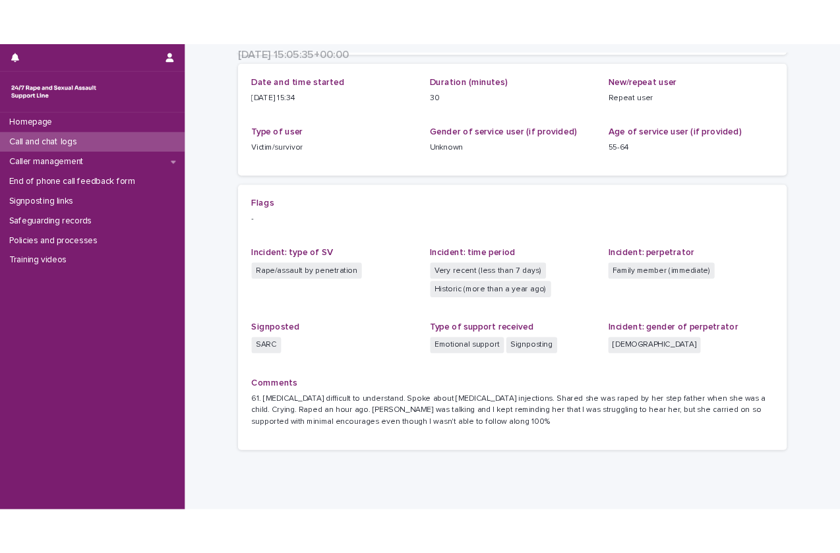
scroll to position [202, 0]
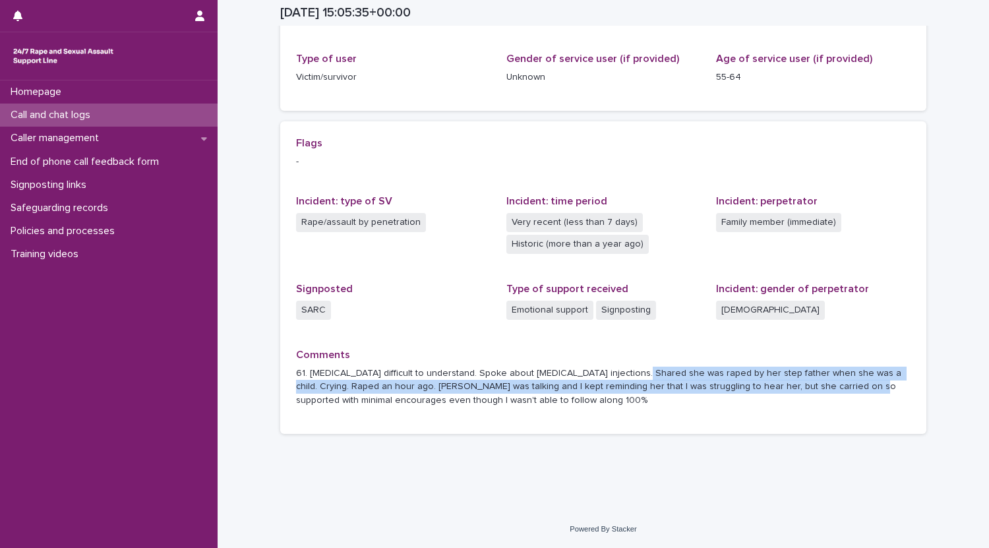
drag, startPoint x: 612, startPoint y: 372, endPoint x: 782, endPoint y: 377, distance: 170.2
click at [782, 377] on p "61. Slurred speech difficult to understand. Spoke about antipsychotic injection…" at bounding box center [603, 387] width 615 height 41
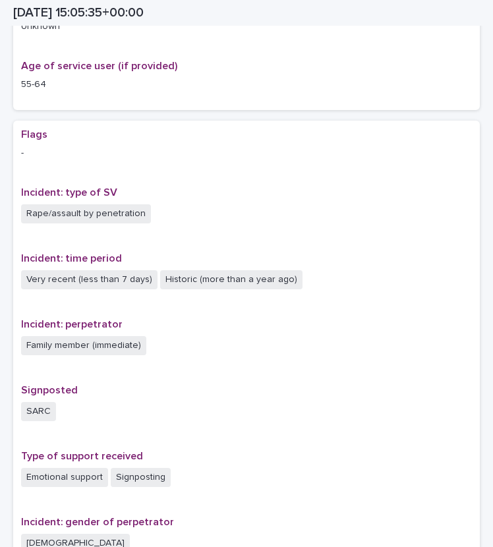
scroll to position [768, 0]
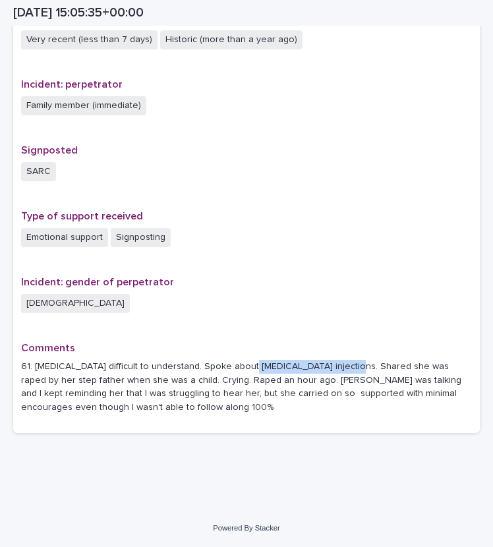
drag, startPoint x: 243, startPoint y: 366, endPoint x: 332, endPoint y: 361, distance: 89.2
click at [332, 361] on p "61. Slurred speech difficult to understand. Spoke about antipsychotic injection…" at bounding box center [246, 387] width 451 height 55
drag, startPoint x: 186, startPoint y: 377, endPoint x: 218, endPoint y: 377, distance: 32.3
click at [218, 377] on p "61. Slurred speech difficult to understand. Spoke about antipsychotic injection…" at bounding box center [246, 387] width 451 height 55
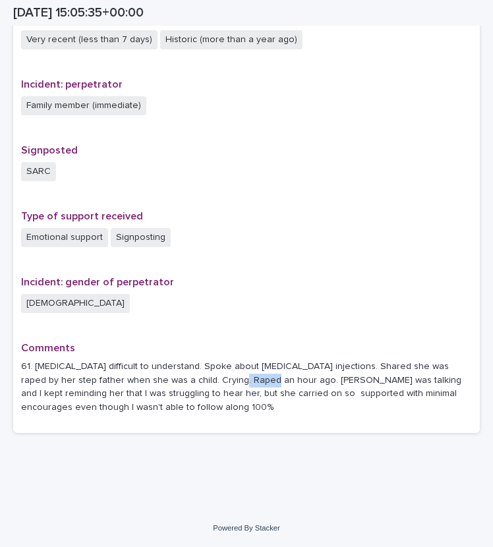
click at [218, 377] on p "61. Slurred speech difficult to understand. Spoke about antipsychotic injection…" at bounding box center [246, 387] width 451 height 55
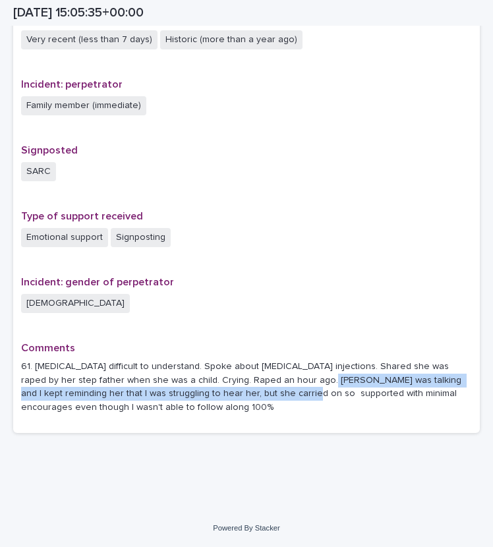
drag, startPoint x: 222, startPoint y: 393, endPoint x: 270, endPoint y: 377, distance: 50.9
click at [270, 377] on p "61. Slurred speech difficult to understand. Spoke about antipsychotic injection…" at bounding box center [246, 387] width 451 height 55
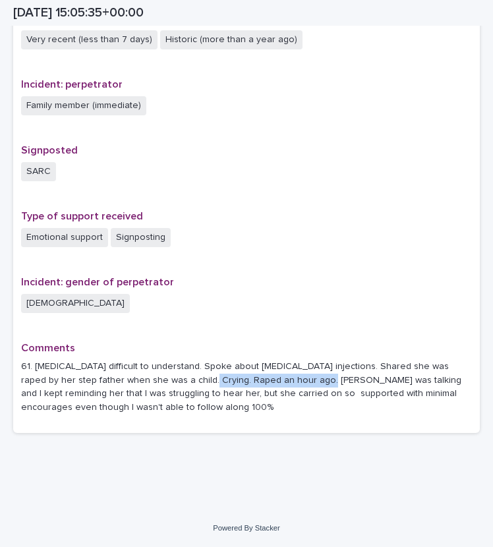
drag, startPoint x: 270, startPoint y: 377, endPoint x: 158, endPoint y: 378, distance: 111.4
click at [158, 378] on p "61. Slurred speech difficult to understand. Spoke about antipsychotic injection…" at bounding box center [246, 387] width 451 height 55
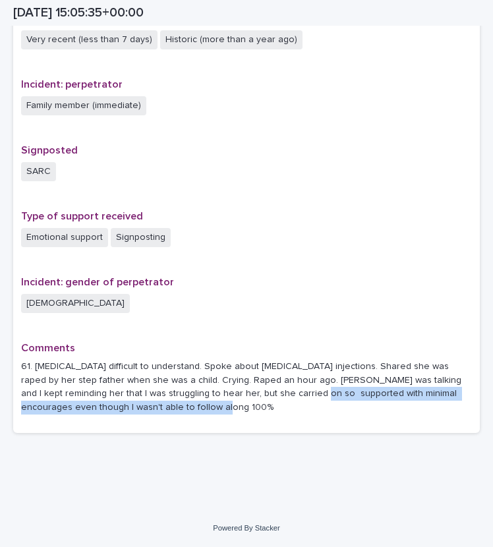
drag, startPoint x: 227, startPoint y: 394, endPoint x: 257, endPoint y: 400, distance: 29.8
click at [257, 400] on p "61. Slurred speech difficult to understand. Spoke about antipsychotic injection…" at bounding box center [246, 387] width 451 height 55
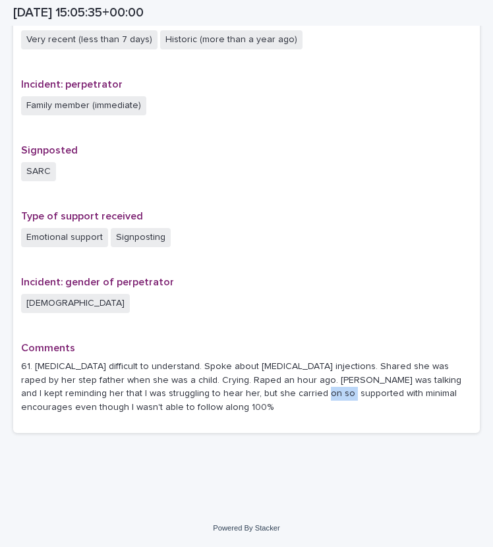
click at [257, 400] on p "61. Slurred speech difficult to understand. Spoke about antipsychotic injection…" at bounding box center [246, 387] width 451 height 55
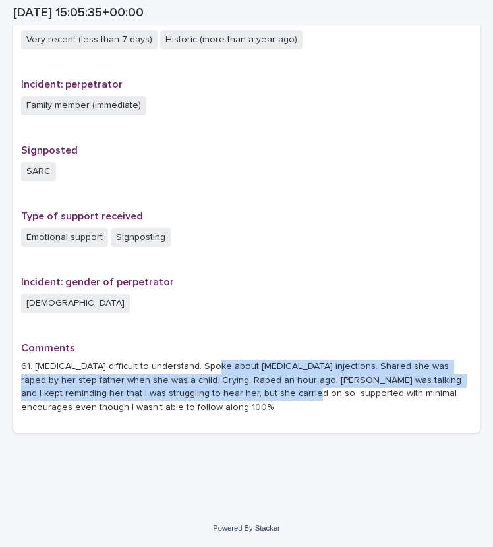
drag, startPoint x: 222, startPoint y: 394, endPoint x: 202, endPoint y: 369, distance: 31.0
click at [202, 369] on p "61. Slurred speech difficult to understand. Spoke about antipsychotic injection…" at bounding box center [246, 387] width 451 height 55
click at [255, 385] on p "61. Slurred speech difficult to understand. Spoke about antipsychotic injection…" at bounding box center [246, 387] width 451 height 55
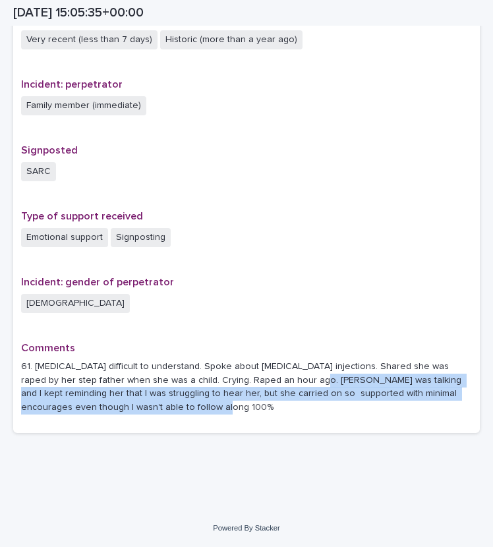
drag, startPoint x: 266, startPoint y: 382, endPoint x: 228, endPoint y: 407, distance: 45.4
click at [228, 407] on p "61. Slurred speech difficult to understand. Spoke about antipsychotic injection…" at bounding box center [246, 387] width 451 height 55
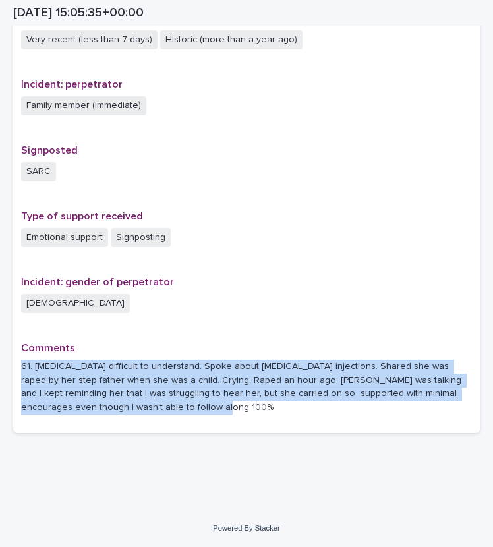
drag, startPoint x: 201, startPoint y: 414, endPoint x: 22, endPoint y: 363, distance: 185.8
click at [22, 363] on p "61. Slurred speech difficult to understand. Spoke about antipsychotic injection…" at bounding box center [246, 387] width 451 height 55
drag, startPoint x: 22, startPoint y: 363, endPoint x: 169, endPoint y: 430, distance: 161.4
click at [169, 430] on div "Flags - Incident: type of SV Rape/assault by penetration Incident: time period …" at bounding box center [246, 157] width 467 height 553
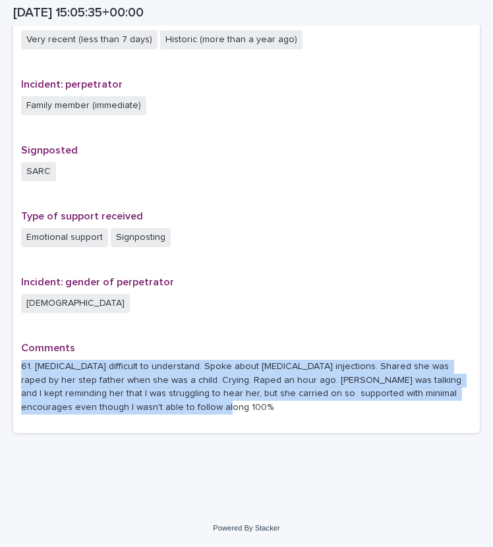
click at [169, 430] on div "Flags - Incident: type of SV Rape/assault by penetration Incident: time period …" at bounding box center [246, 157] width 467 height 553
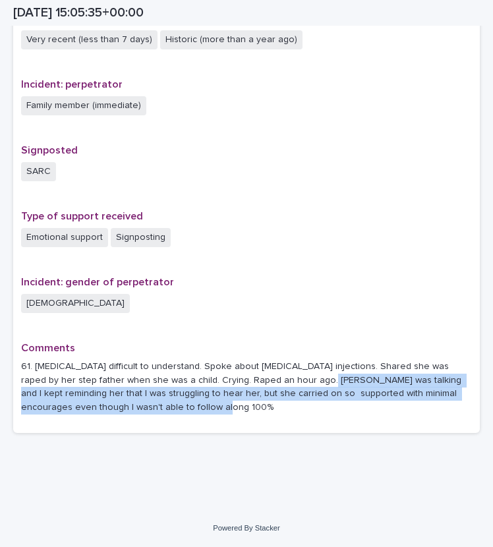
drag, startPoint x: 269, startPoint y: 376, endPoint x: 286, endPoint y: 414, distance: 41.9
click at [286, 414] on p "61. Slurred speech difficult to understand. Spoke about antipsychotic injection…" at bounding box center [246, 387] width 451 height 55
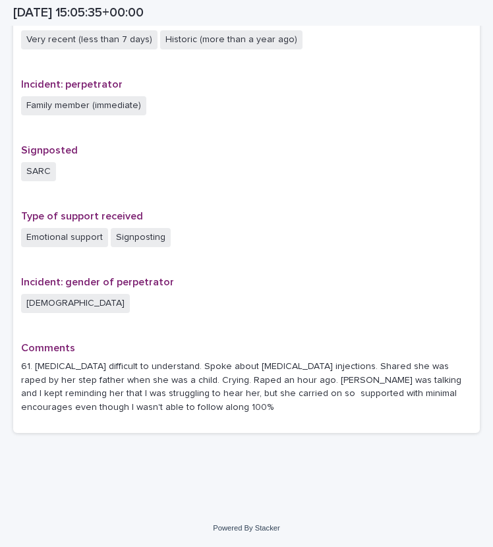
drag, startPoint x: 286, startPoint y: 414, endPoint x: 351, endPoint y: 275, distance: 153.7
click at [351, 275] on div "Flags - Incident: type of SV Rape/assault by penetration Incident: time period …" at bounding box center [246, 157] width 451 height 537
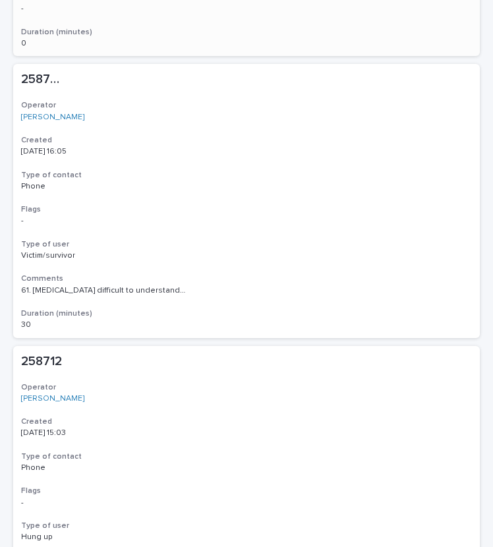
scroll to position [486, 0]
click at [229, 311] on h3 "Duration (minutes)" at bounding box center [246, 313] width 451 height 11
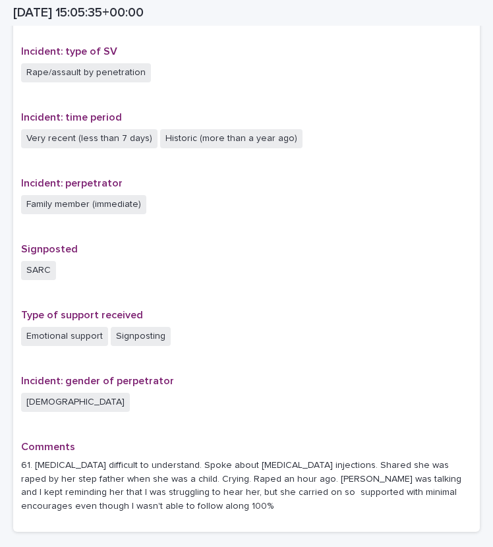
scroll to position [670, 0]
click at [229, 284] on div "Signposted SARC" at bounding box center [246, 268] width 451 height 50
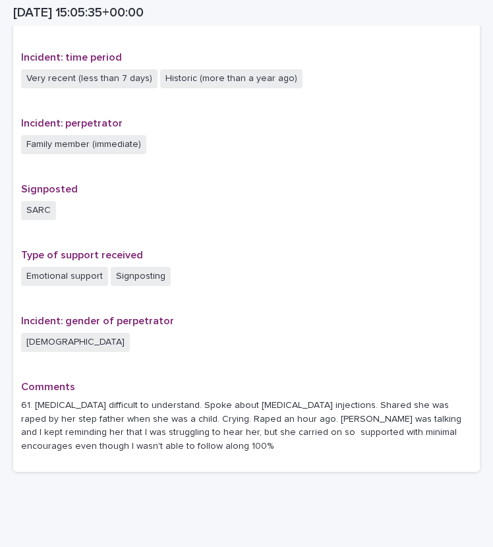
scroll to position [737, 0]
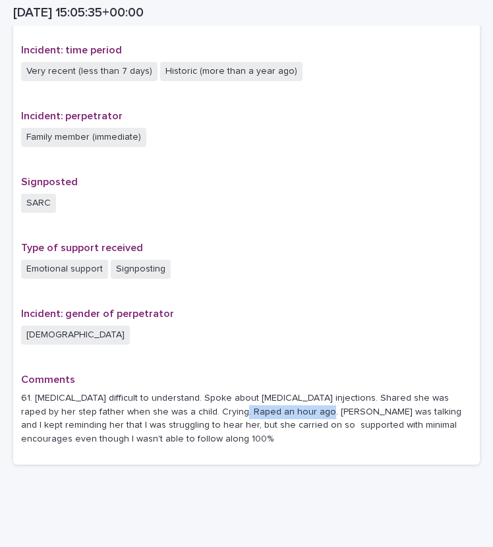
drag, startPoint x: 186, startPoint y: 413, endPoint x: 268, endPoint y: 414, distance: 81.8
click at [268, 414] on p "61. Slurred speech difficult to understand. Spoke about antipsychotic injection…" at bounding box center [246, 419] width 451 height 55
drag, startPoint x: 270, startPoint y: 411, endPoint x: 177, endPoint y: 414, distance: 93.0
click at [177, 414] on p "61. Slurred speech difficult to understand. Spoke about antipsychotic injection…" at bounding box center [246, 419] width 451 height 55
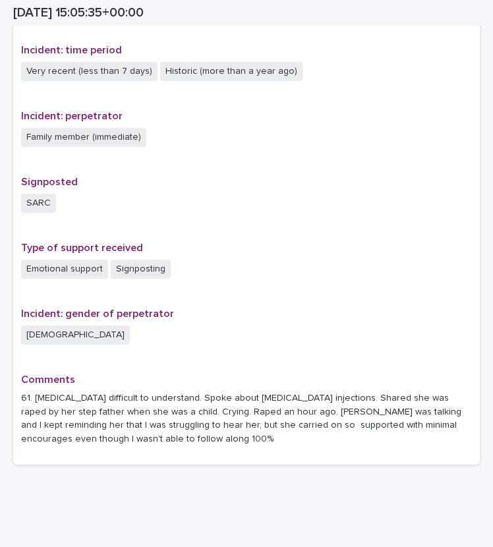
click at [274, 450] on div "Comments 61. Slurred speech difficult to understand. Spoke about antipsychotic …" at bounding box center [246, 415] width 451 height 83
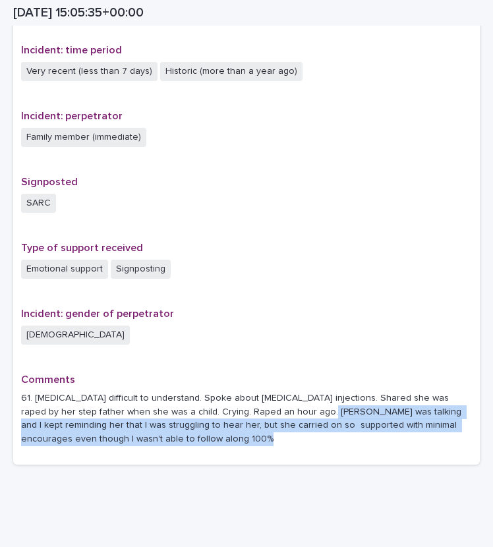
drag, startPoint x: 274, startPoint y: 450, endPoint x: 272, endPoint y: 413, distance: 37.0
click at [272, 413] on div "Comments 61. Slurred speech difficult to understand. Spoke about antipsychotic …" at bounding box center [246, 415] width 451 height 83
click at [303, 429] on p "61. Slurred speech difficult to understand. Spoke about antipsychotic injection…" at bounding box center [246, 419] width 451 height 55
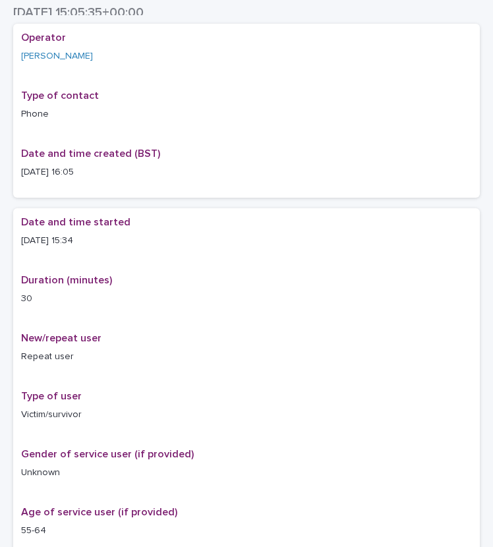
scroll to position [0, 0]
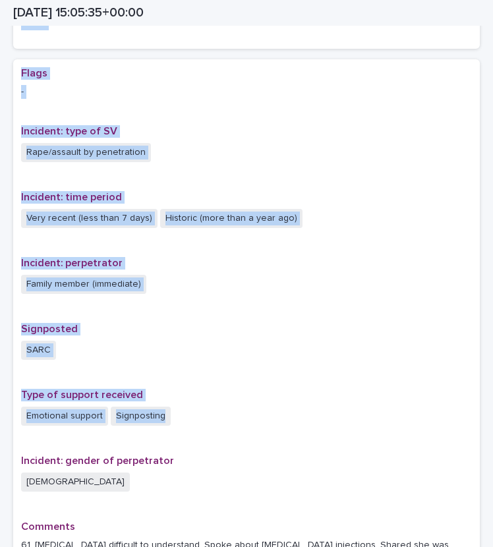
drag, startPoint x: 420, startPoint y: 504, endPoint x: 382, endPoint y: 425, distance: 87.9
click at [382, 425] on div "Loading... Saving… Operator Naqiya Hassanali Type of contact Phone Date and tim…" at bounding box center [246, 69] width 467 height 1106
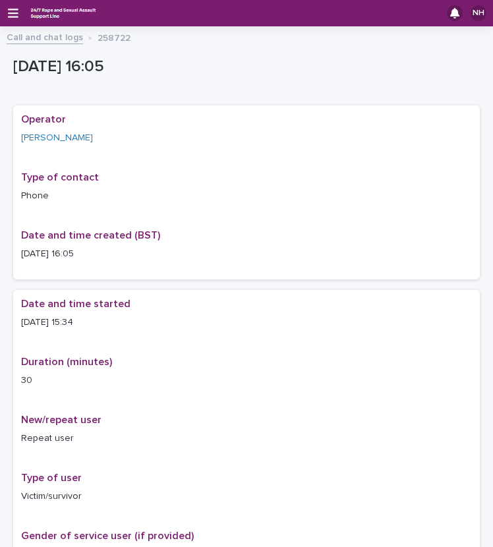
click at [462, 390] on div "Date and time started 12/8/2025 15:34 Duration (minutes) 30 New/repeat user Rep…" at bounding box center [246, 464] width 467 height 348
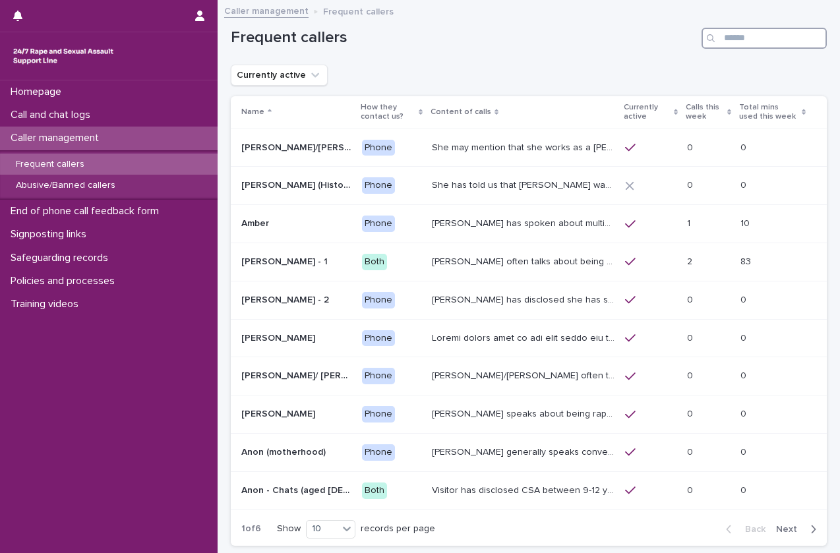
click at [742, 43] on input "Search" at bounding box center [764, 38] width 125 height 21
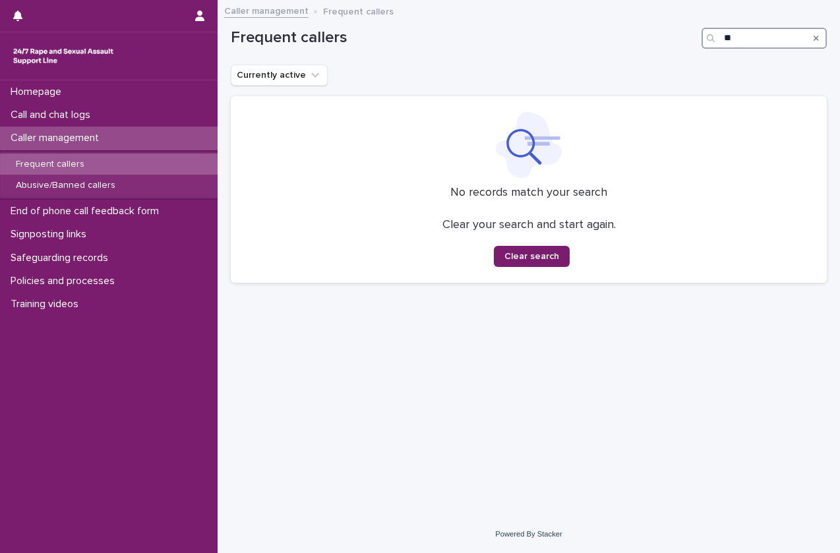
type input "*"
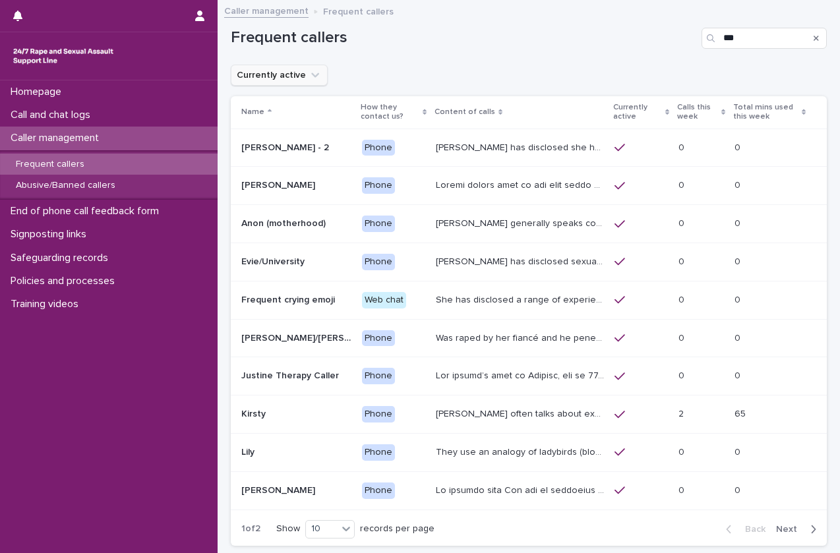
click at [309, 78] on icon "Currently active" at bounding box center [315, 75] width 13 height 13
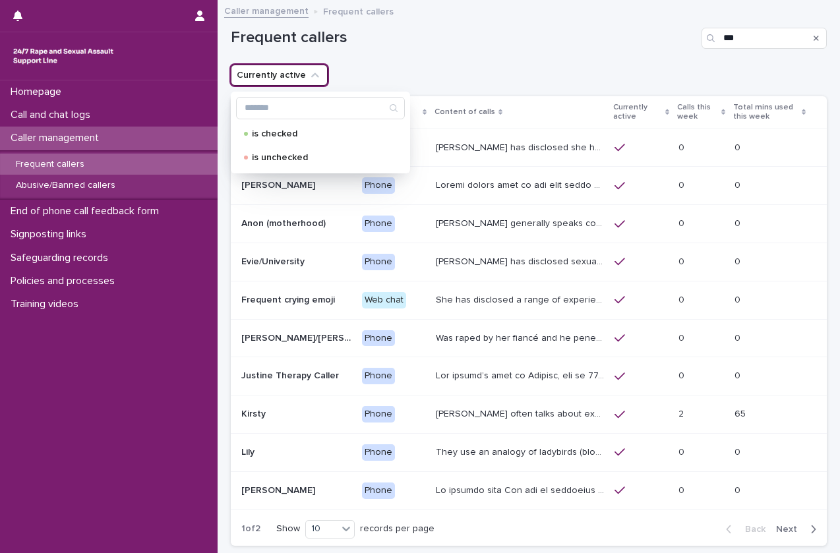
click at [560, 74] on div "Currently active is checked is unchecked" at bounding box center [529, 75] width 596 height 21
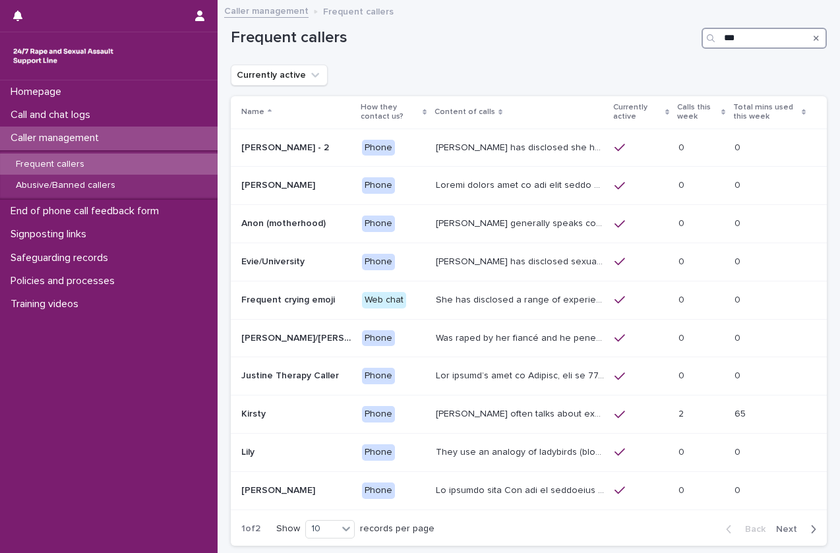
click at [753, 43] on input "***" at bounding box center [764, 38] width 125 height 21
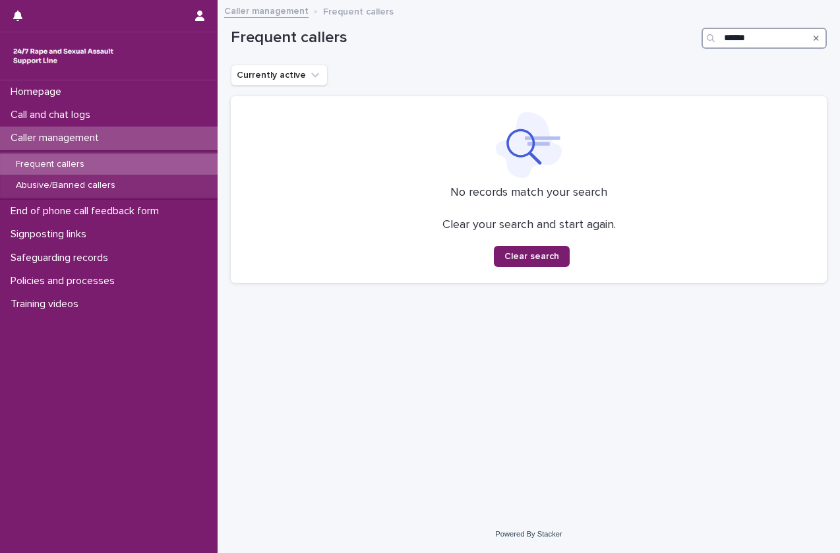
type input "******"
